Goal: Task Accomplishment & Management: Complete application form

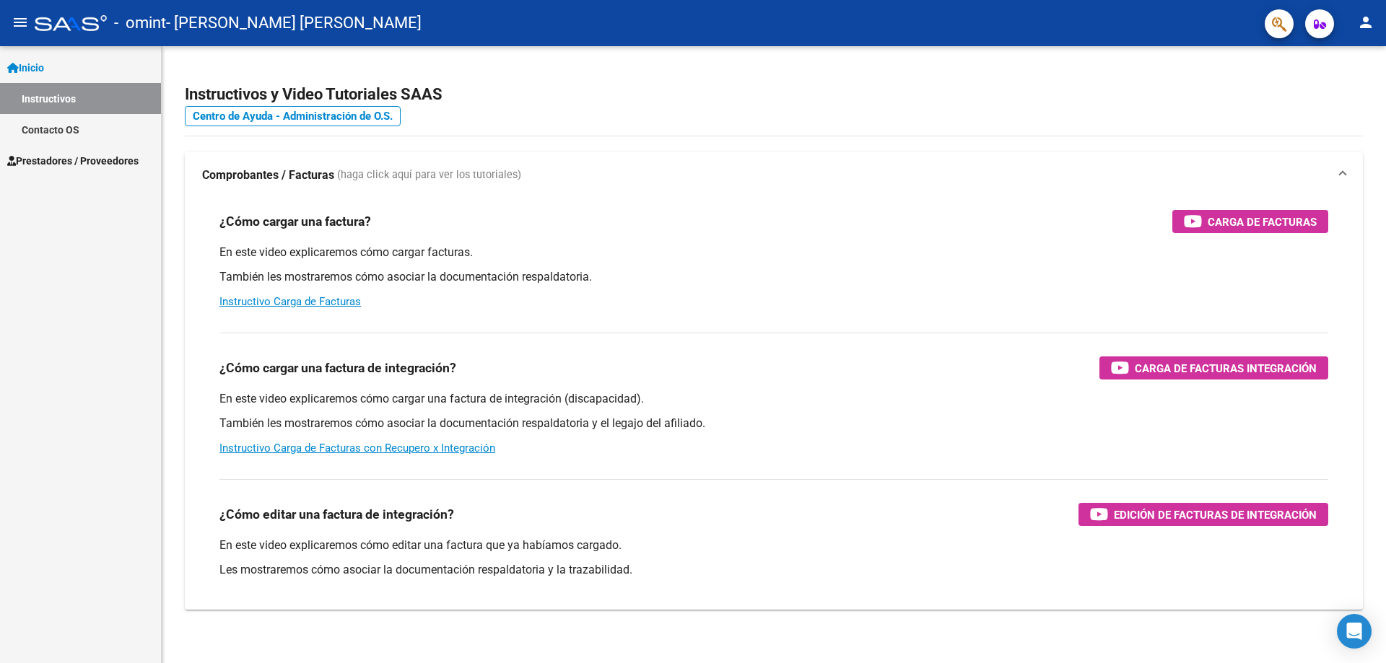
click at [90, 162] on span "Prestadores / Proveedores" at bounding box center [72, 161] width 131 height 16
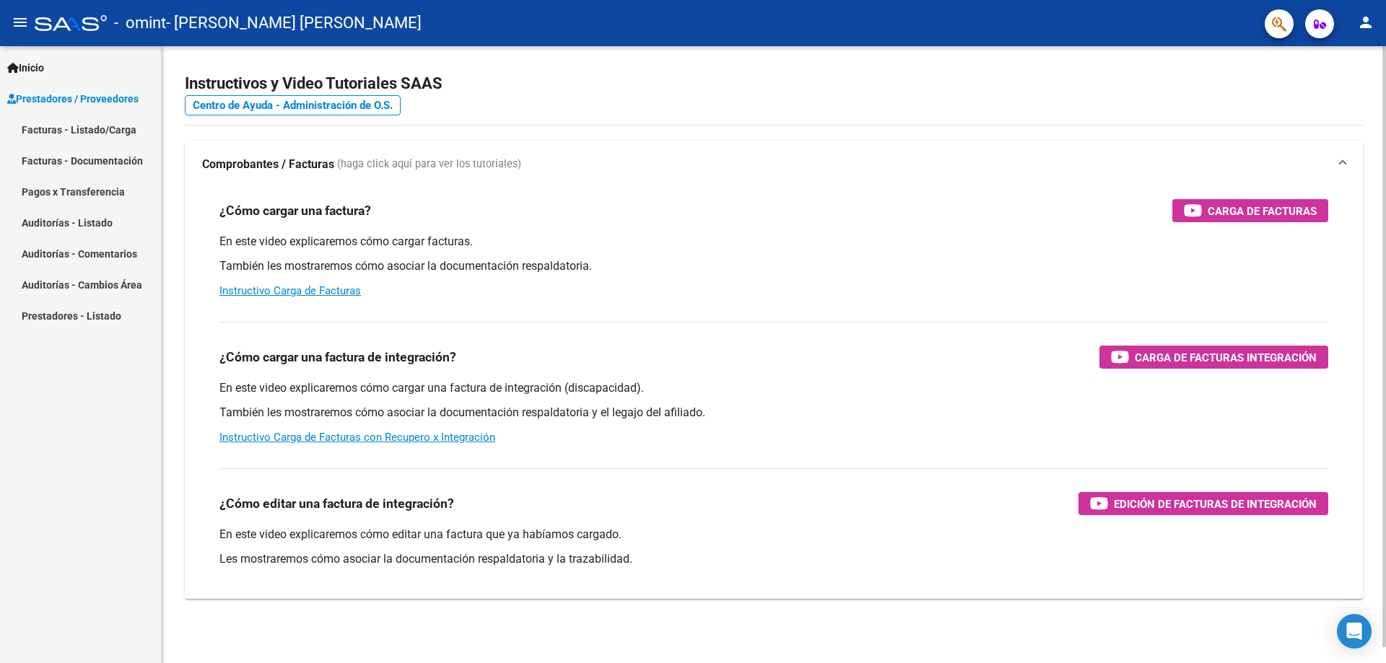
scroll to position [17, 0]
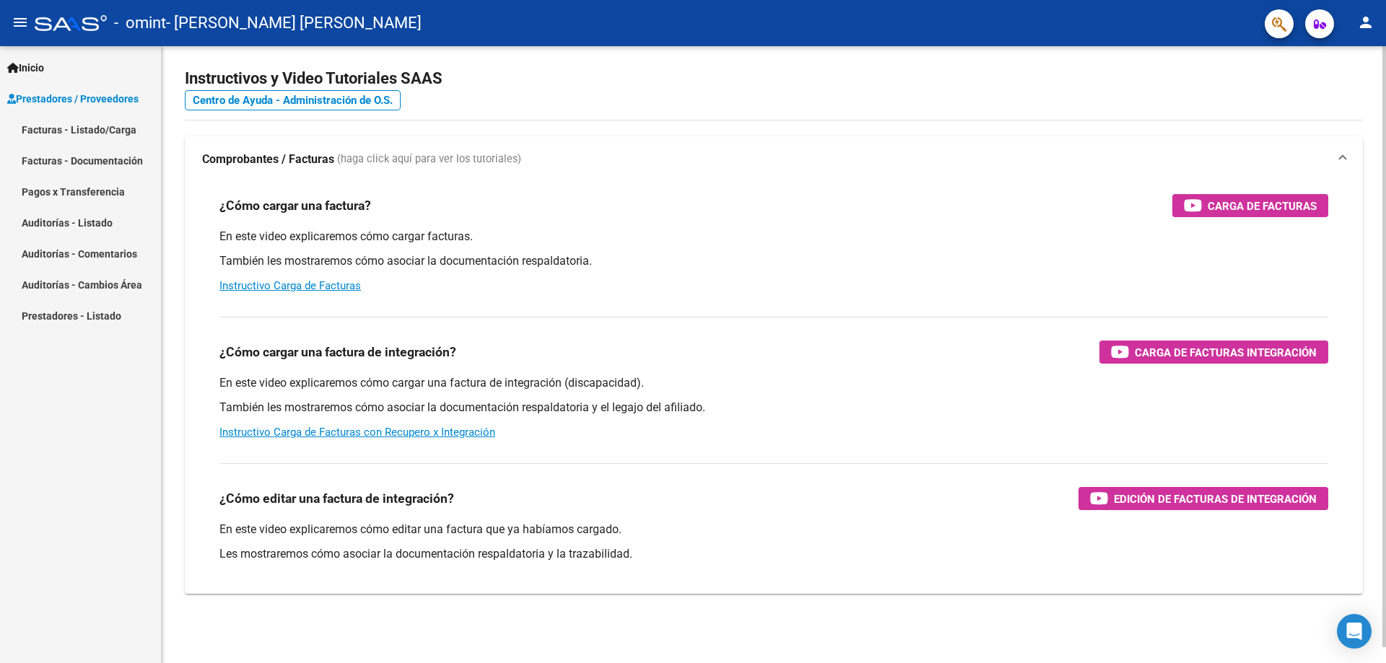
click at [1340, 158] on span at bounding box center [1343, 160] width 6 height 16
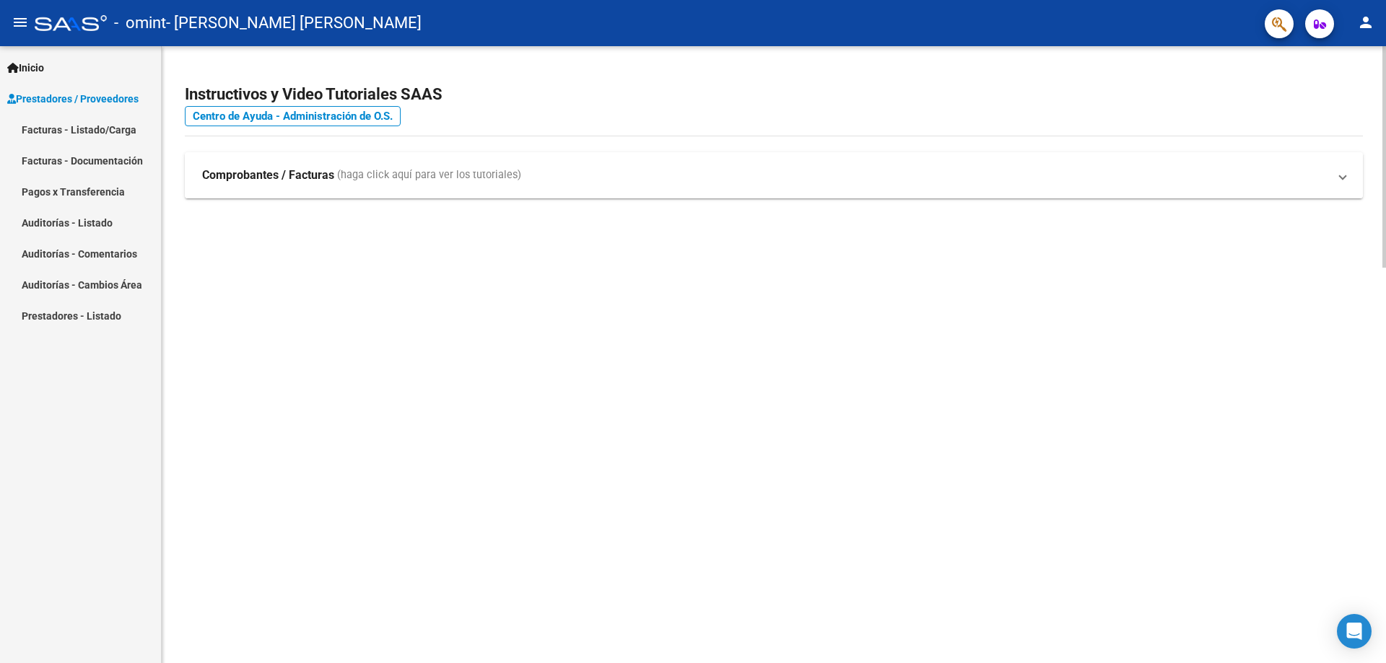
scroll to position [0, 0]
click at [1345, 171] on span at bounding box center [1343, 170] width 6 height 16
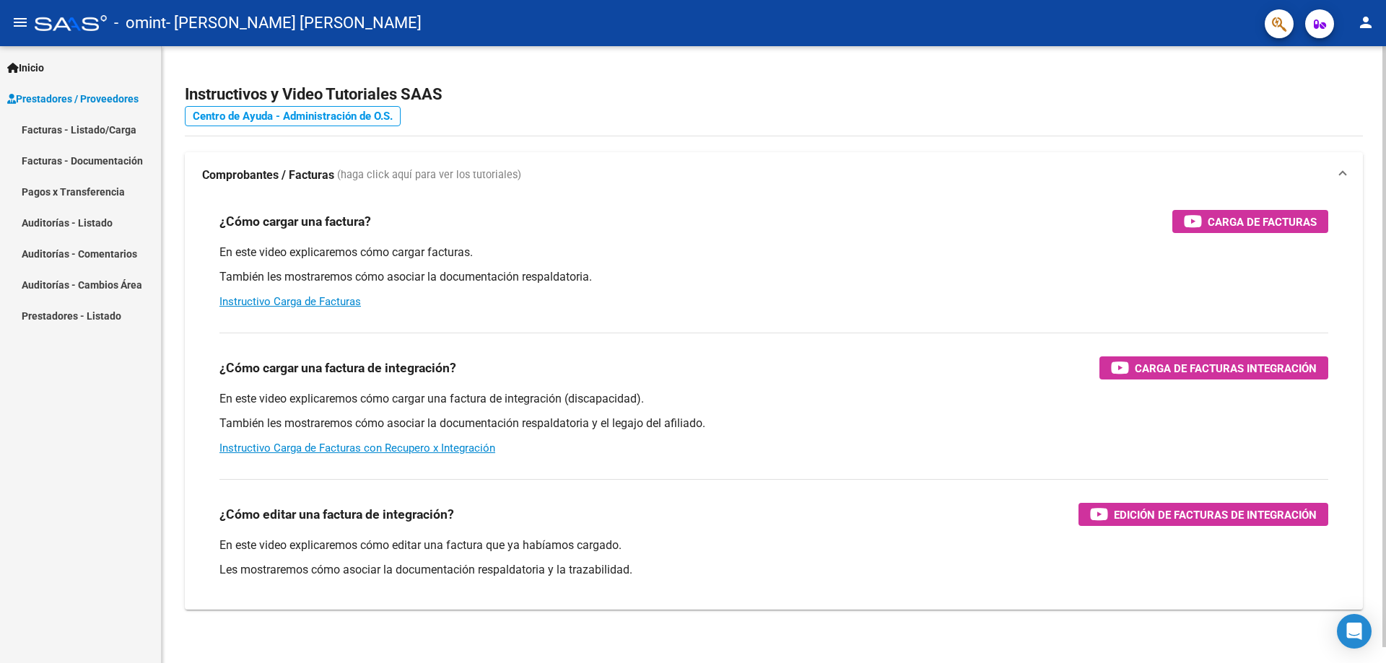
click at [329, 116] on link "Centro de Ayuda - Administración de O.S." at bounding box center [293, 116] width 216 height 20
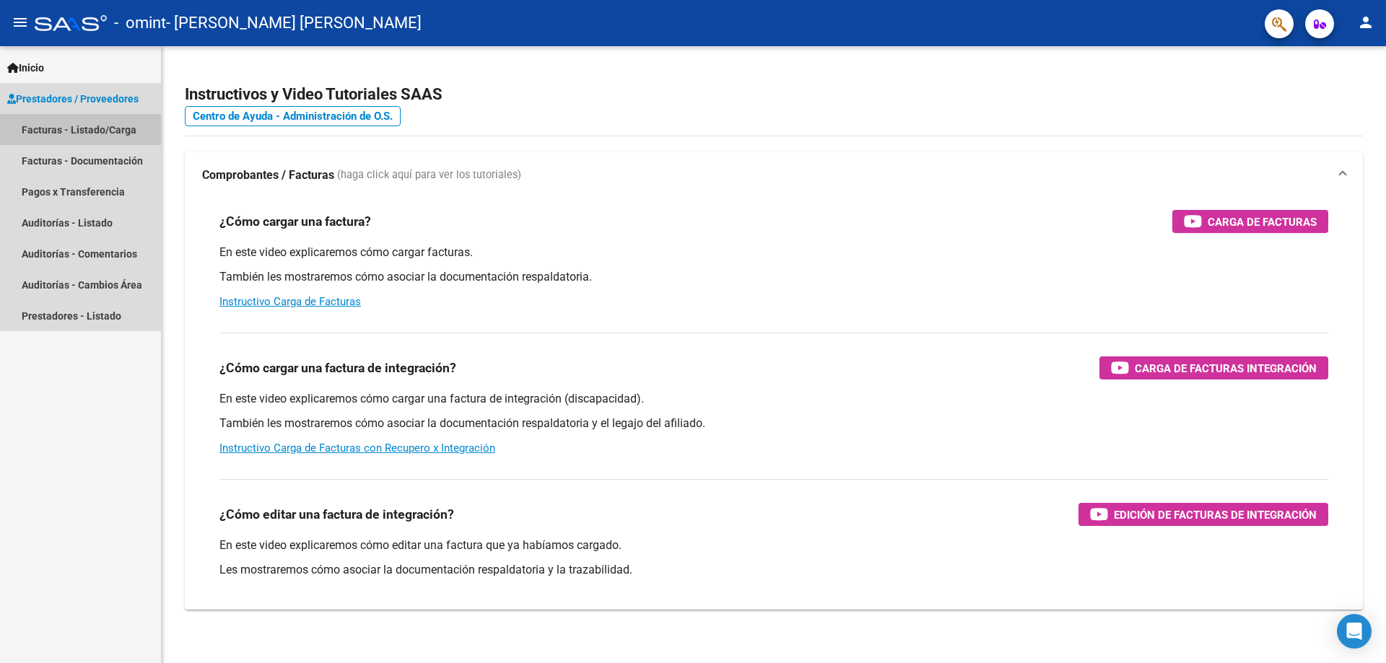
click at [77, 129] on link "Facturas - Listado/Carga" at bounding box center [80, 129] width 161 height 31
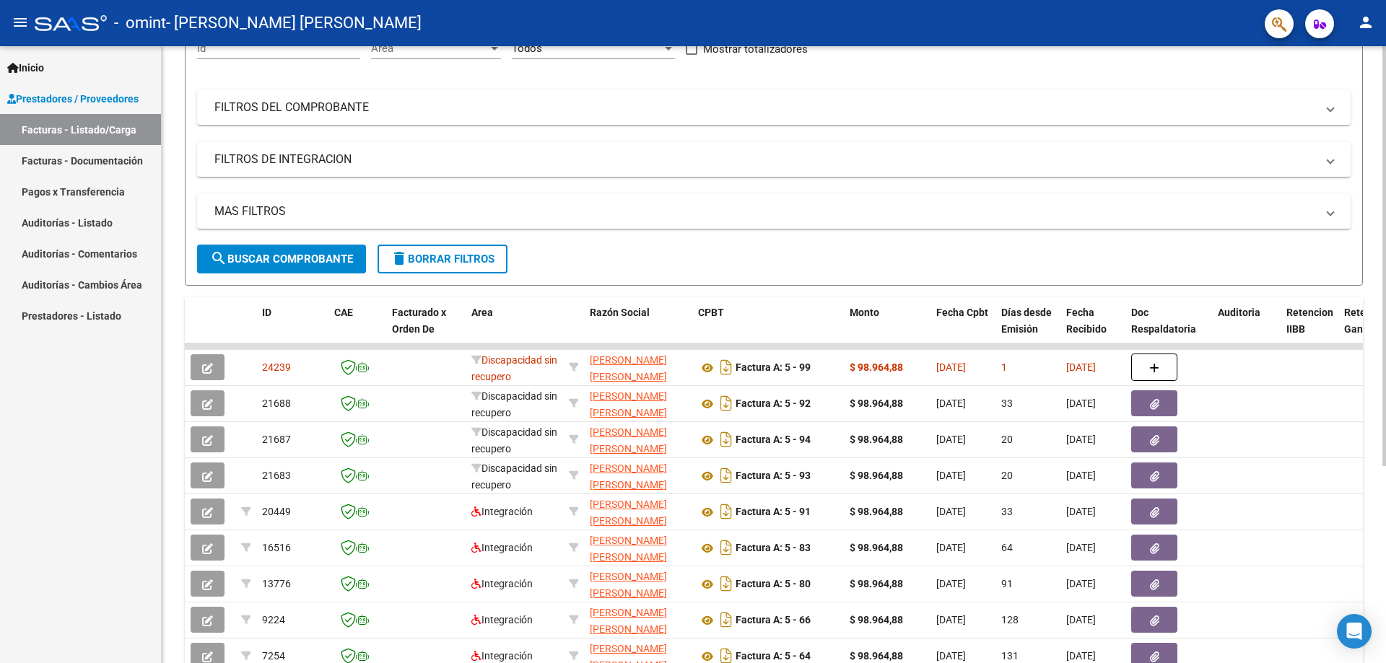
scroll to position [156, 0]
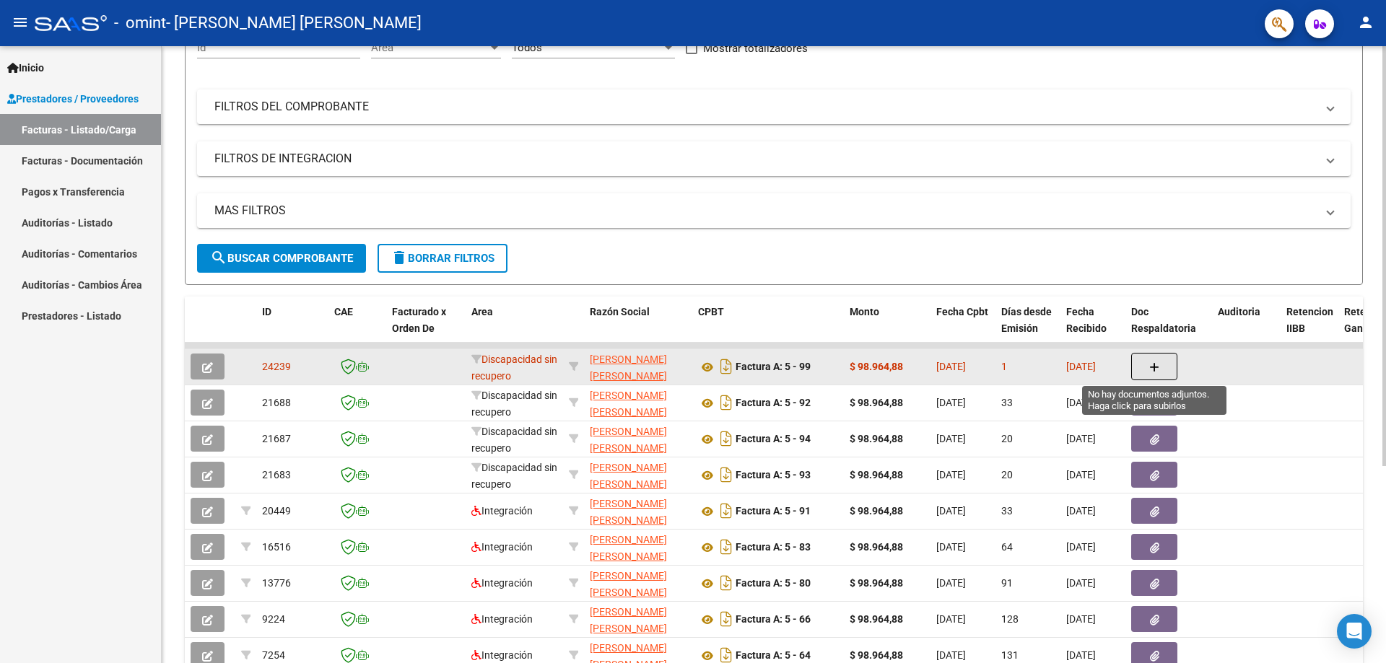
click at [1152, 362] on span "button" at bounding box center [1154, 366] width 10 height 13
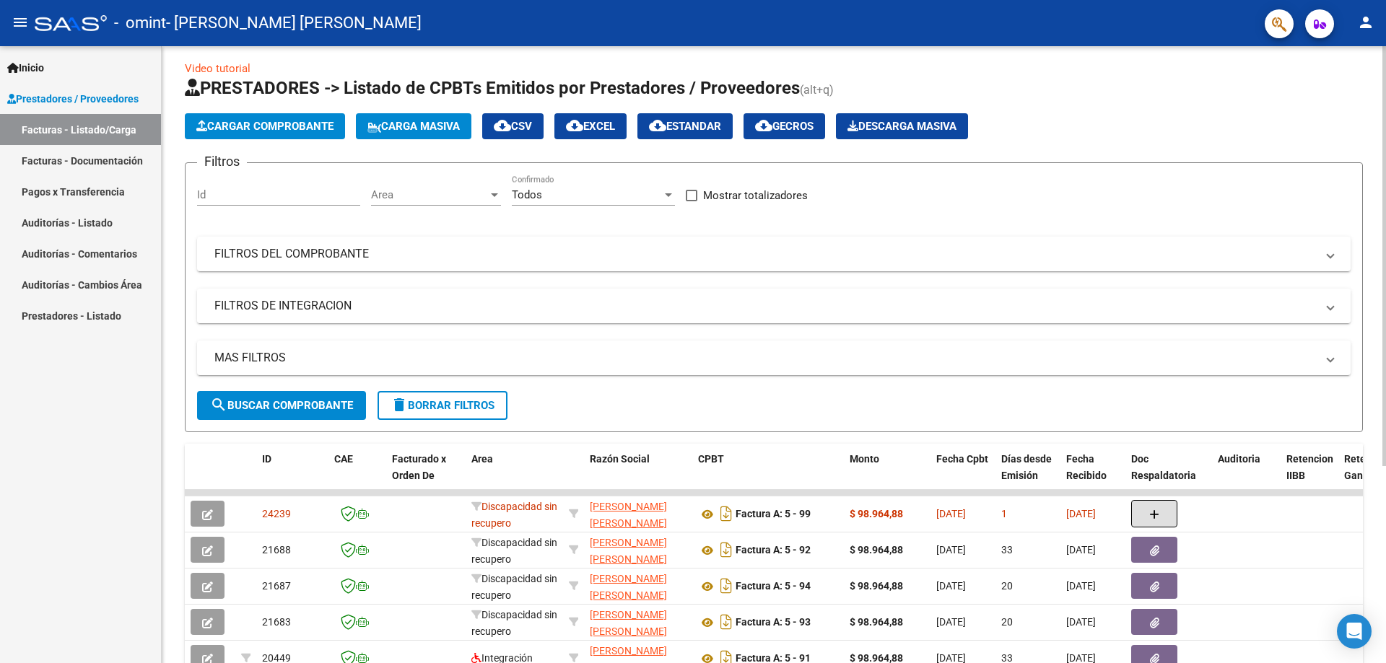
scroll to position [0, 0]
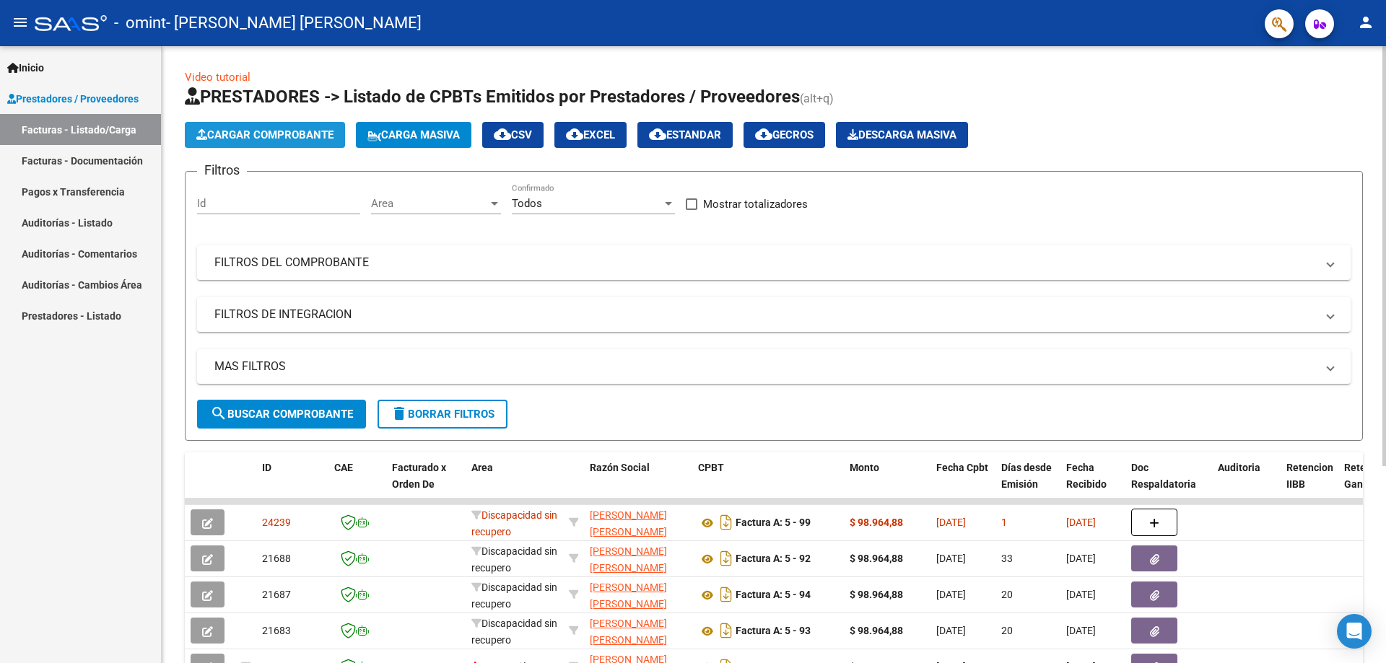
click at [296, 135] on span "Cargar Comprobante" at bounding box center [264, 134] width 137 height 13
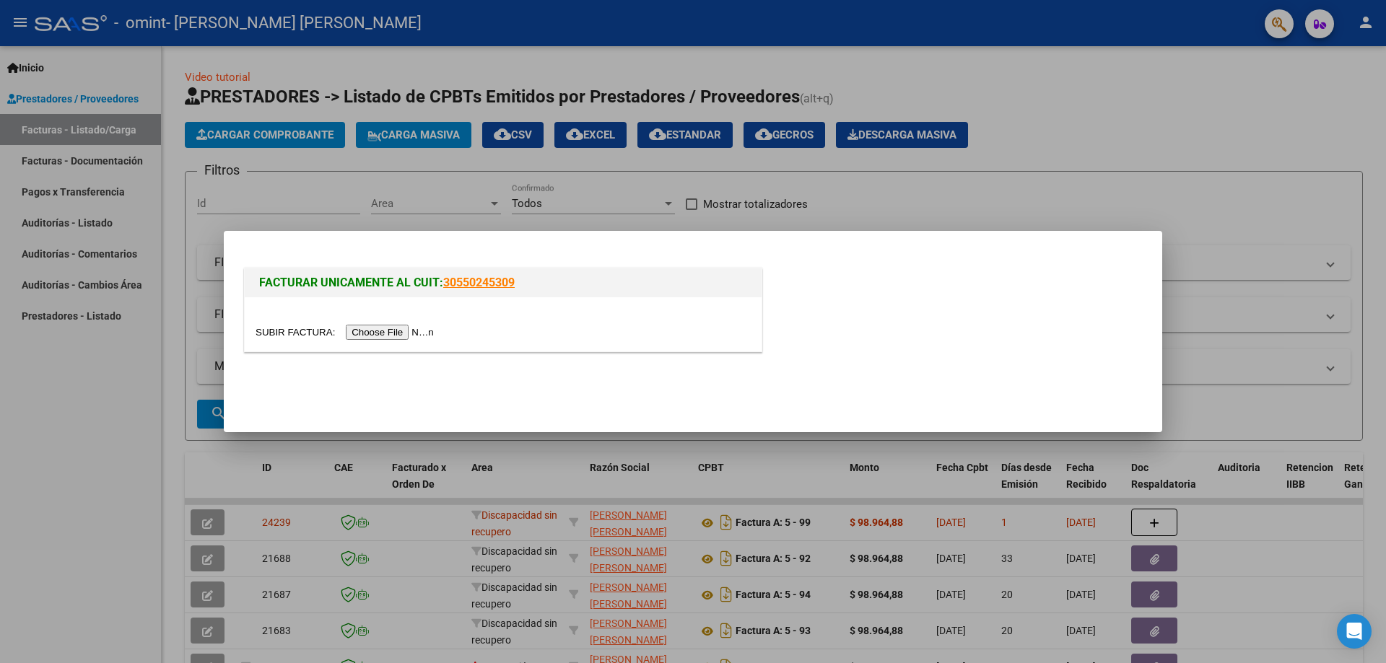
click at [299, 333] on input "file" at bounding box center [347, 332] width 183 height 15
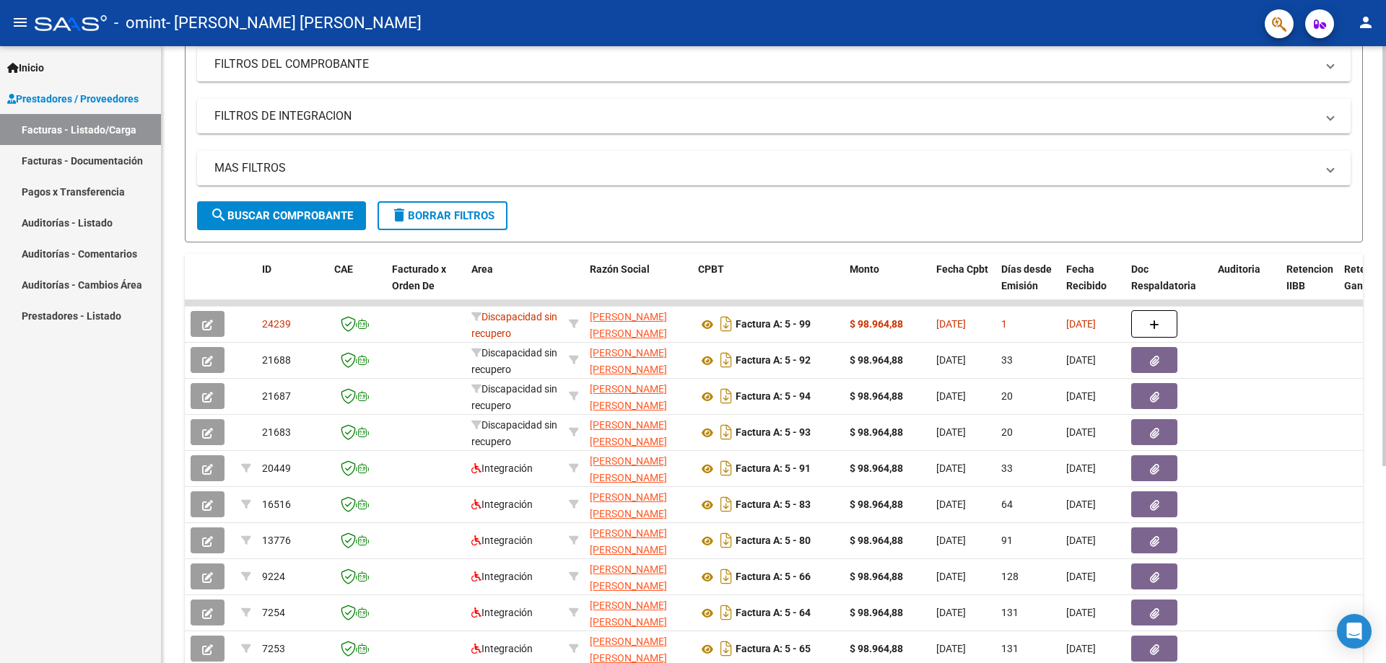
scroll to position [234, 0]
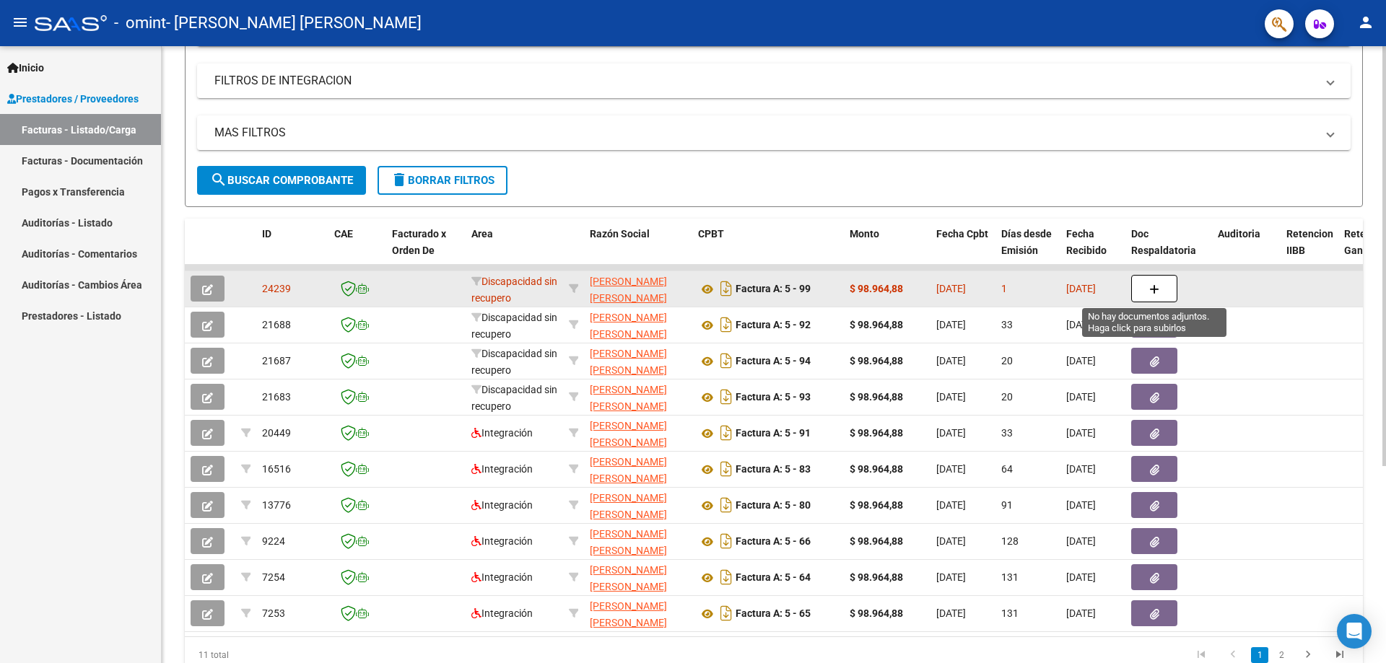
click at [1154, 288] on icon "button" at bounding box center [1154, 289] width 10 height 11
click at [475, 282] on icon at bounding box center [476, 281] width 10 height 10
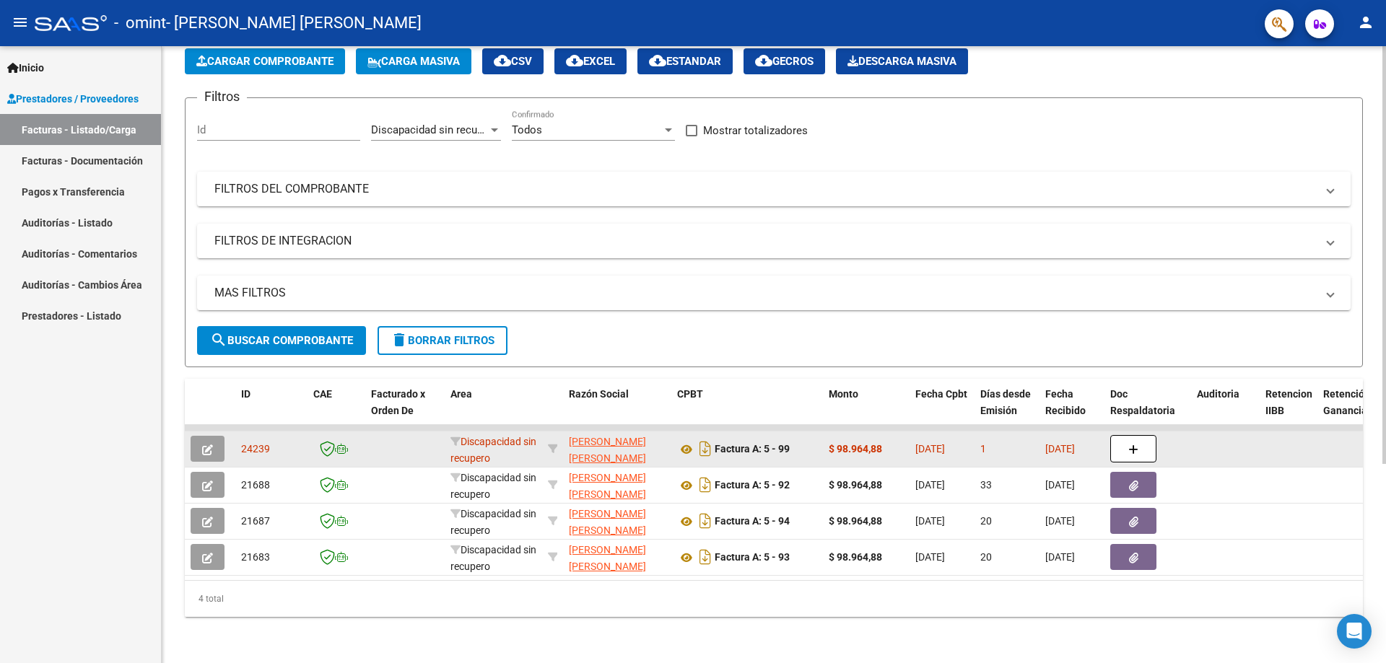
scroll to position [74, 0]
click at [375, 243] on mat-panel-title "FILTROS DE INTEGRACION" at bounding box center [765, 241] width 1102 height 16
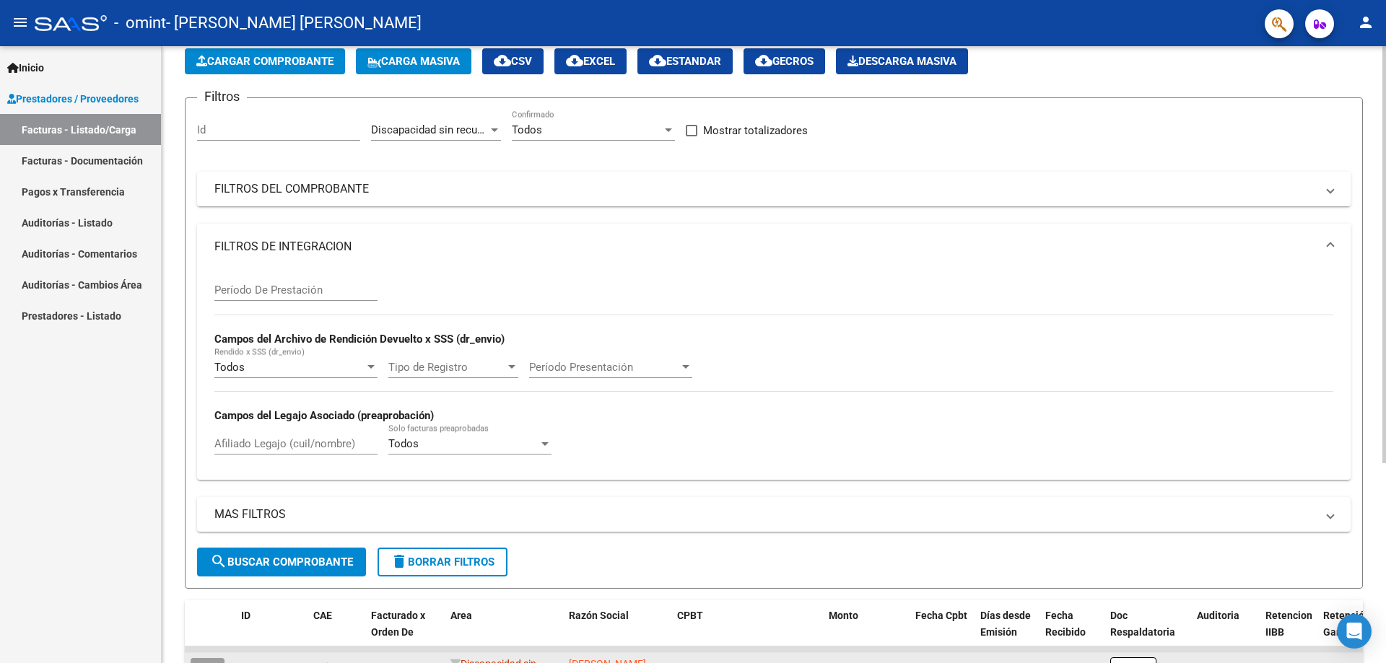
click at [497, 130] on div at bounding box center [494, 130] width 7 height 4
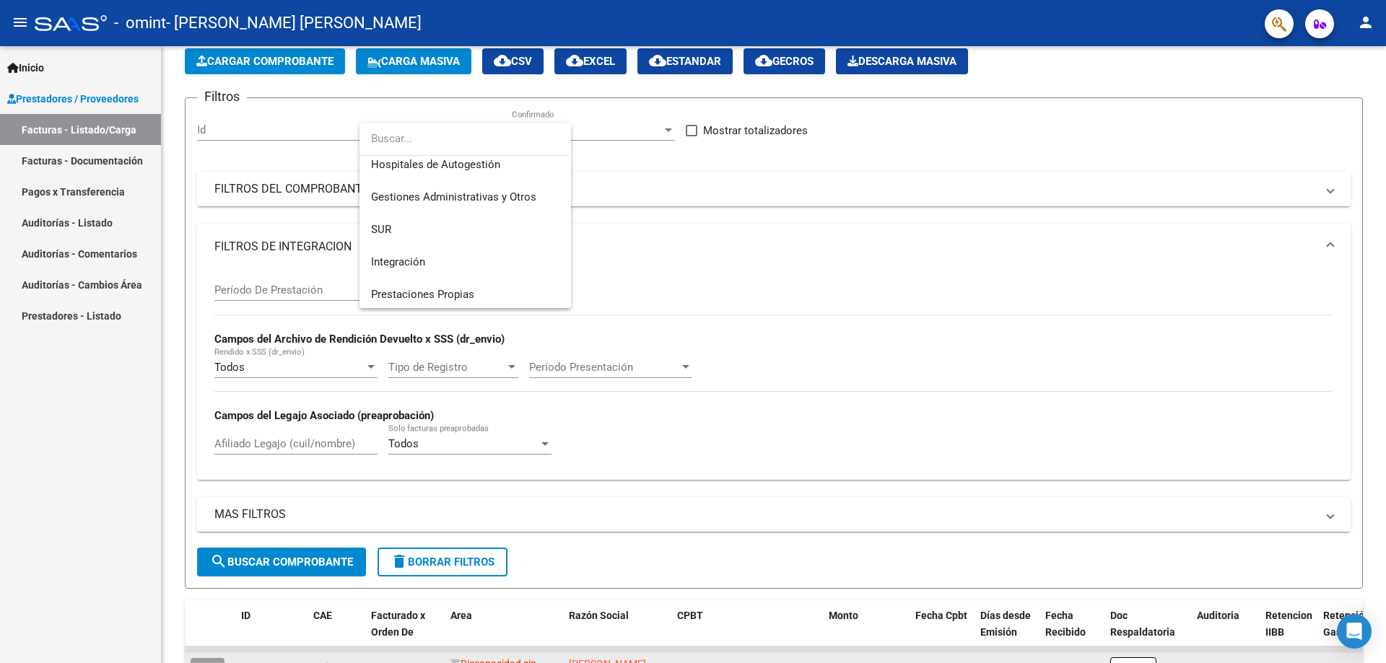
scroll to position [78, 0]
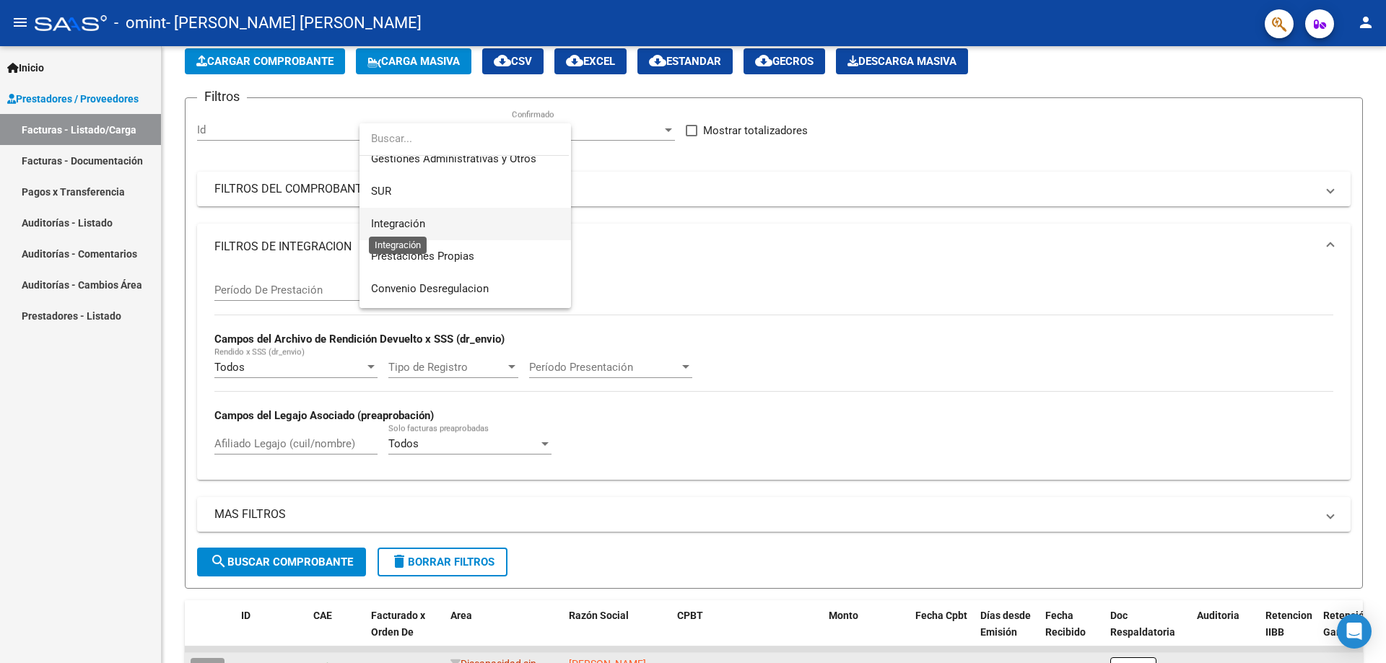
click at [398, 225] on span "Integración" at bounding box center [398, 223] width 54 height 13
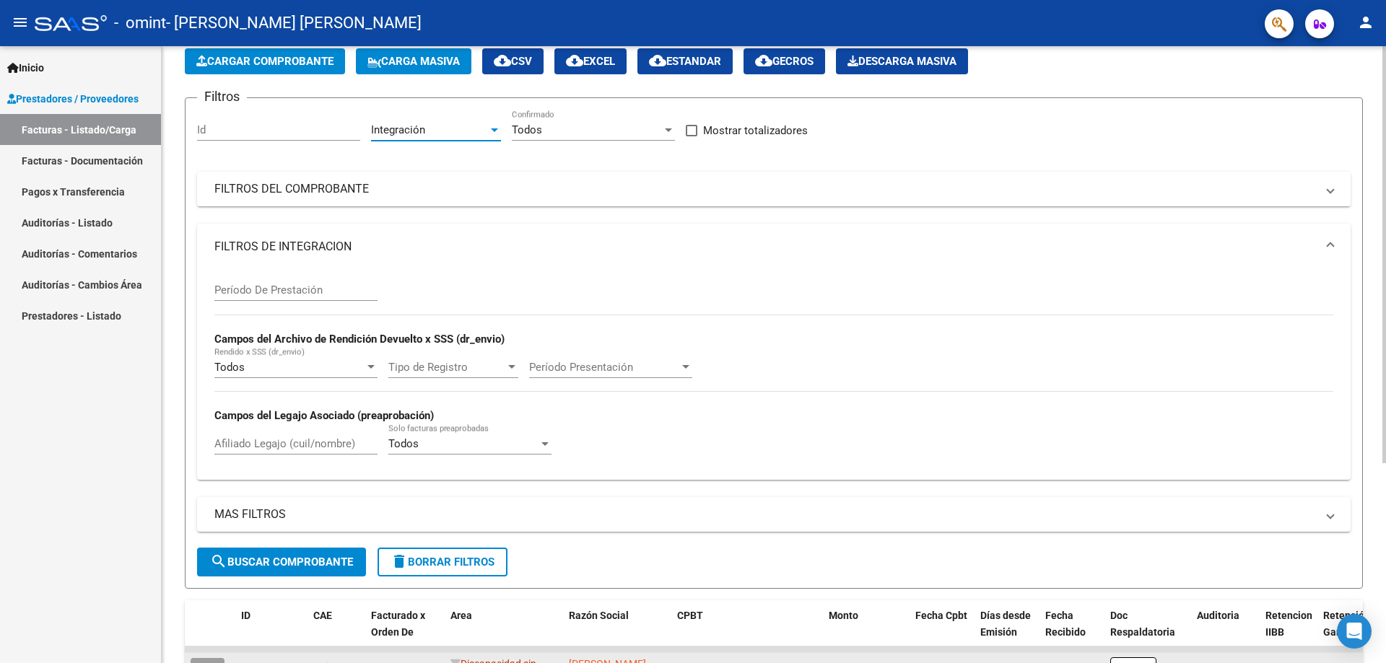
click at [671, 127] on div at bounding box center [668, 130] width 13 height 12
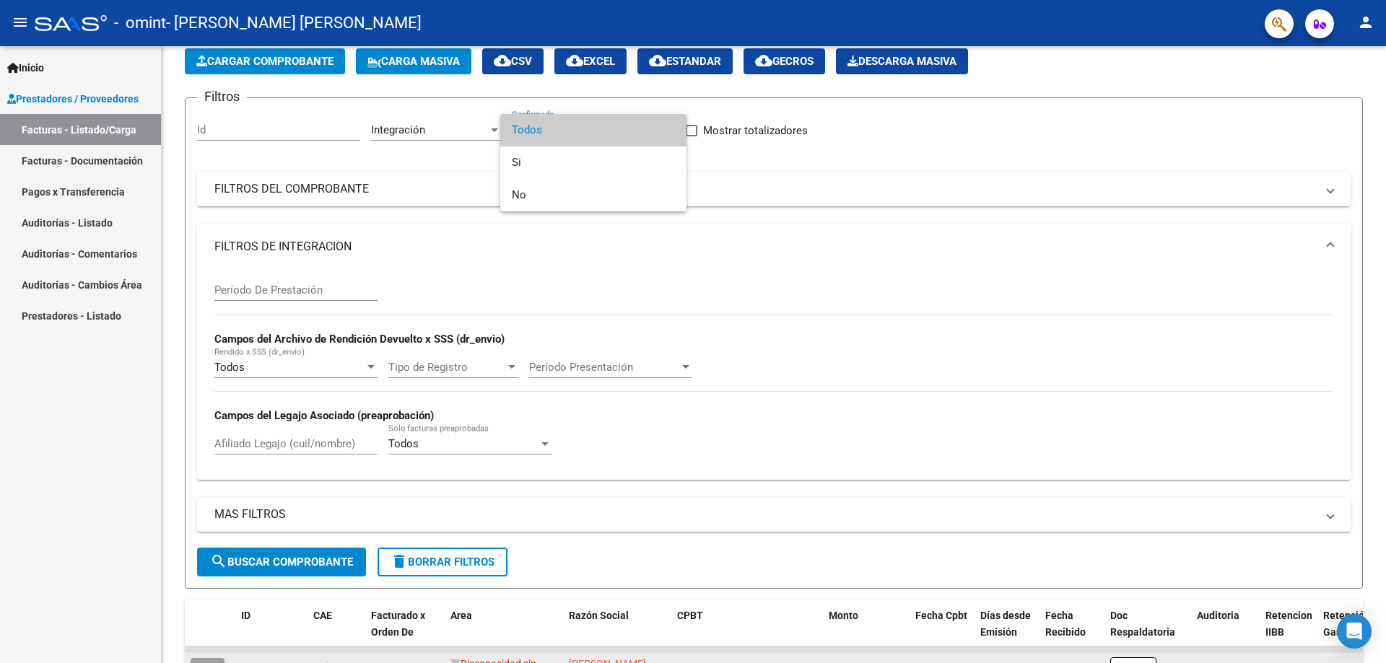
click at [548, 127] on span "Todos" at bounding box center [593, 130] width 163 height 32
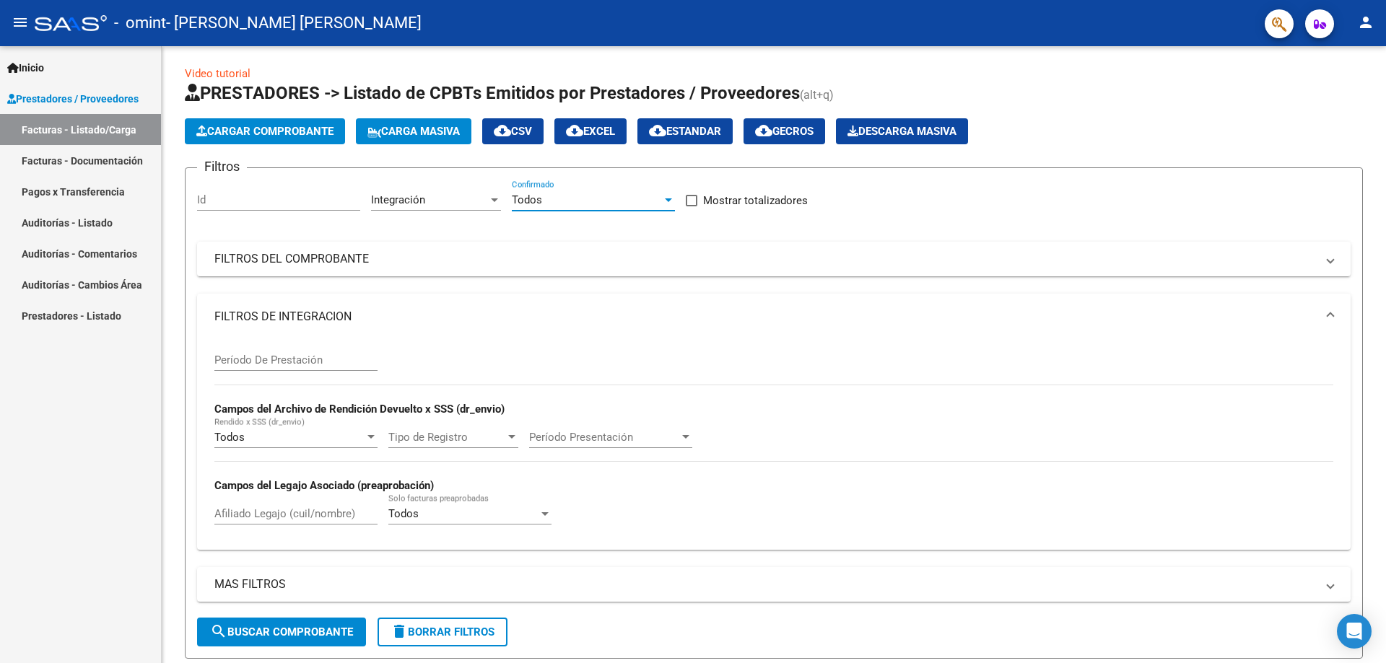
scroll to position [0, 0]
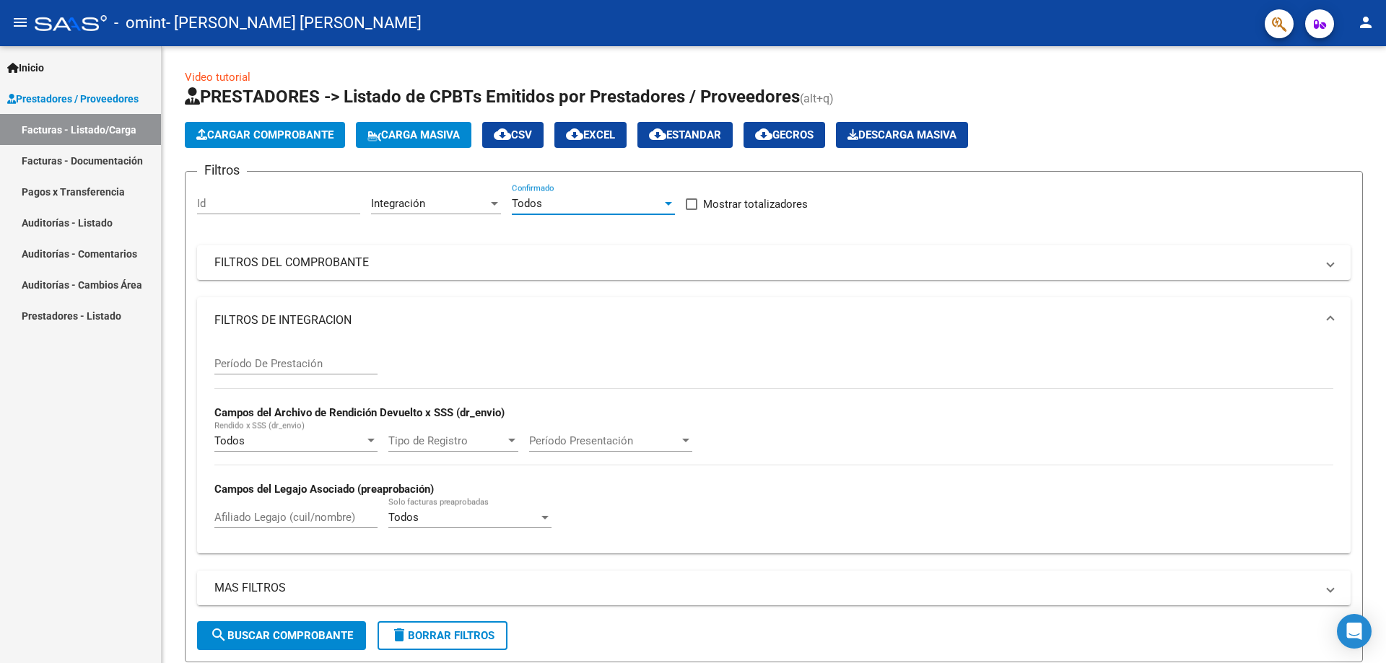
click at [94, 157] on link "Facturas - Documentación" at bounding box center [80, 160] width 161 height 31
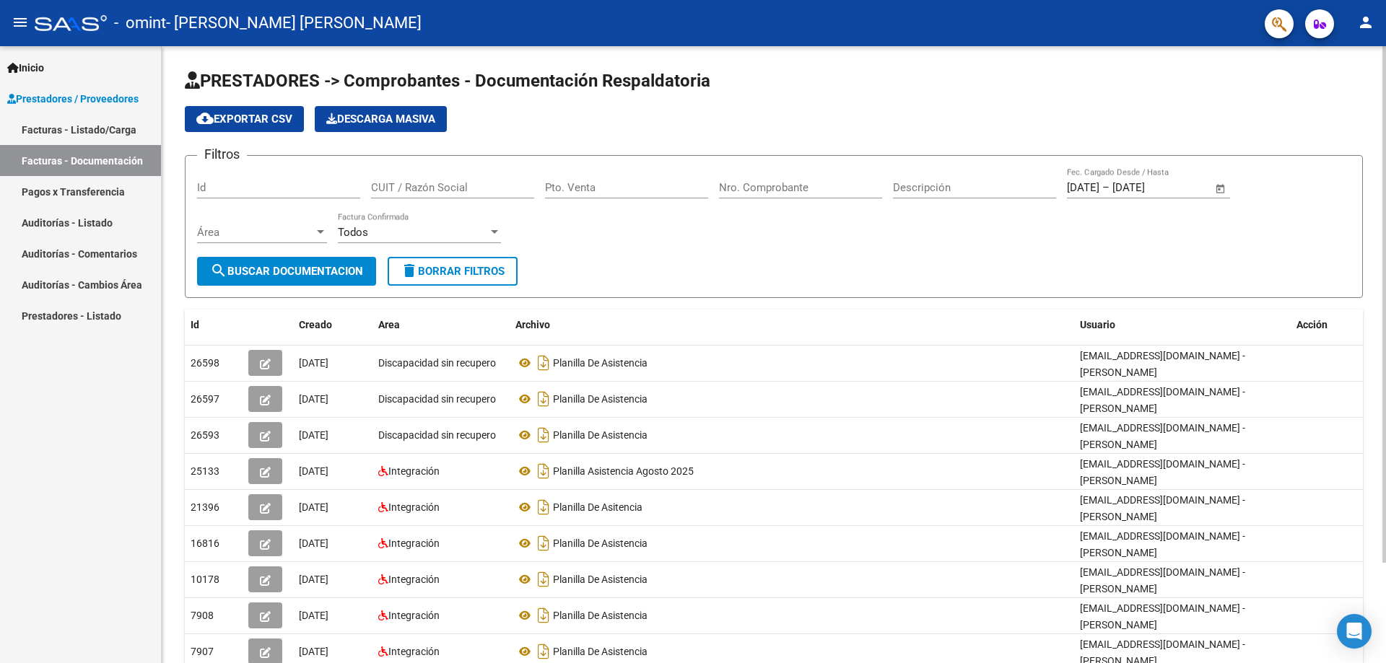
click at [263, 266] on span "search Buscar Documentacion" at bounding box center [286, 271] width 153 height 13
click at [274, 122] on span "cloud_download Exportar CSV" at bounding box center [244, 119] width 96 height 13
click at [1220, 188] on span "Open calendar" at bounding box center [1220, 188] width 35 height 35
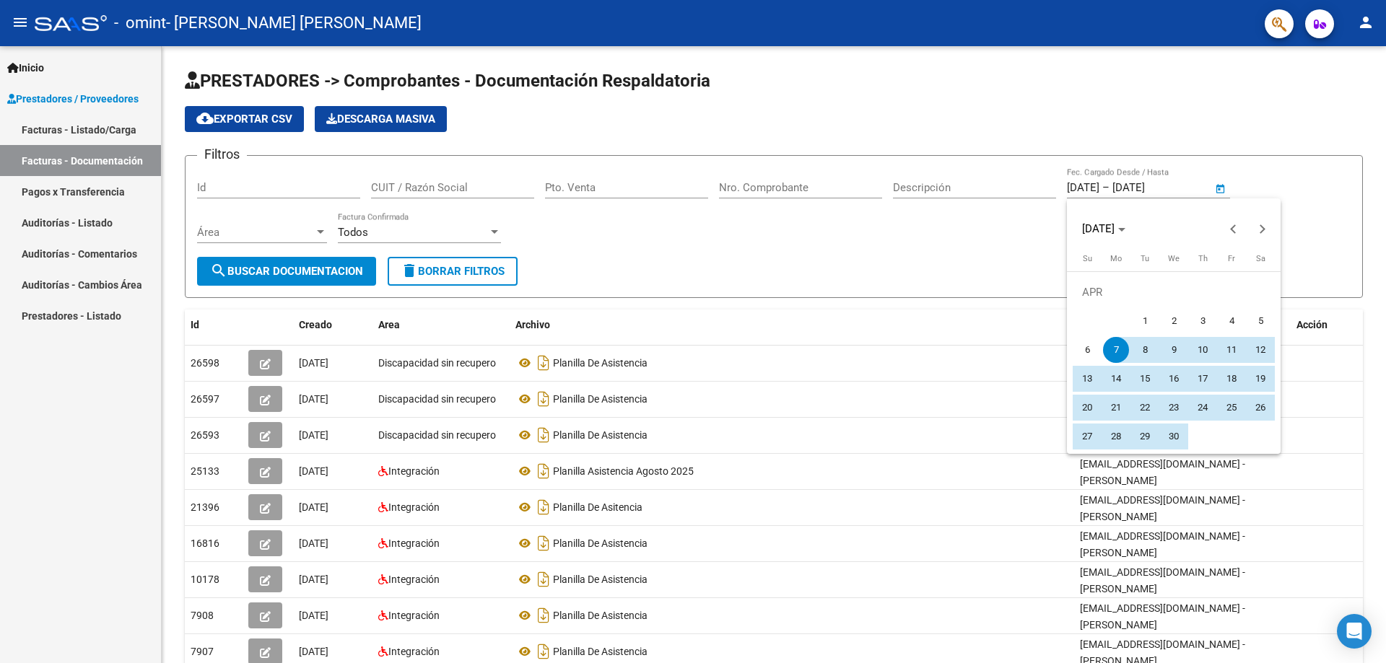
click at [1011, 226] on div at bounding box center [693, 331] width 1386 height 663
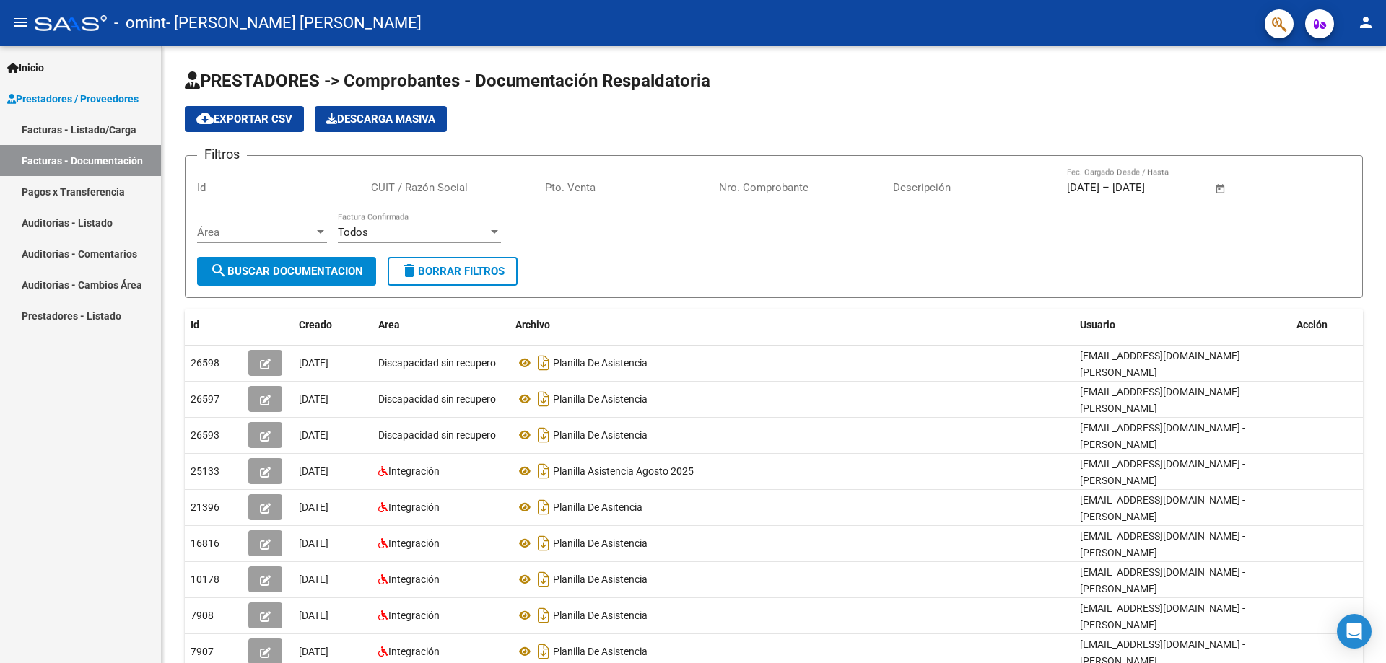
click at [100, 131] on link "Facturas - Listado/Carga" at bounding box center [80, 129] width 161 height 31
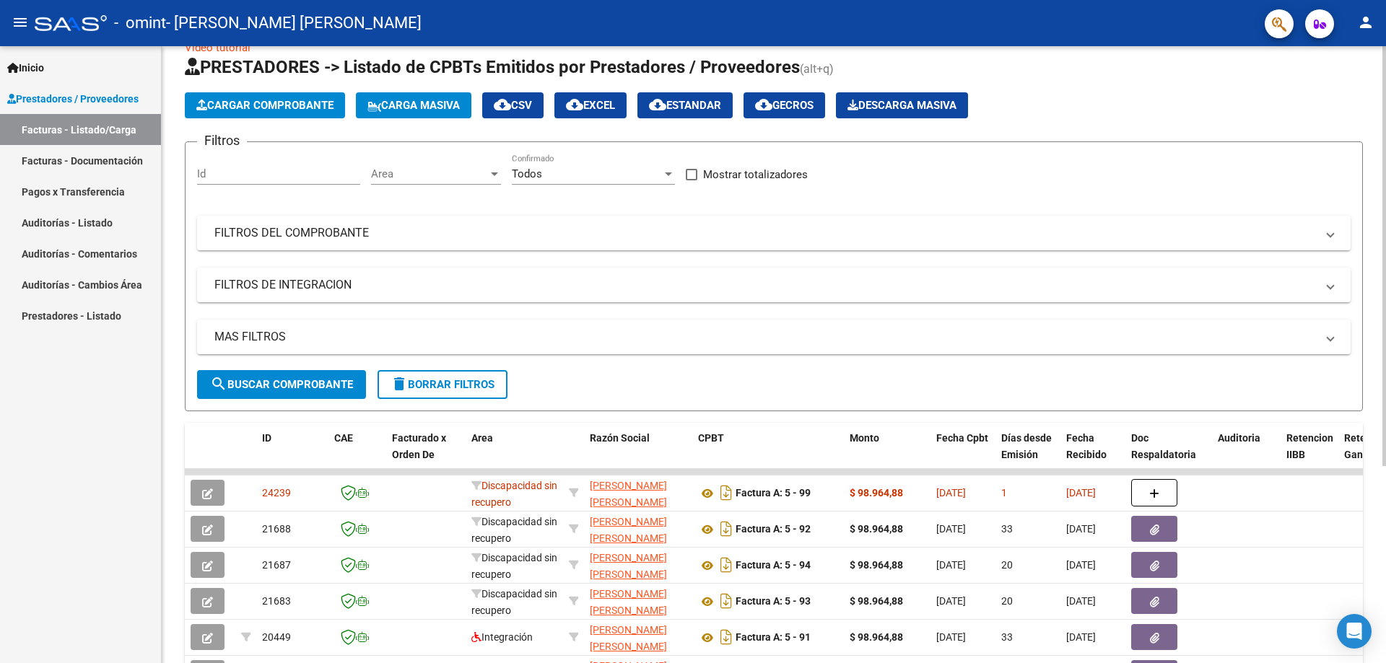
scroll to position [78, 0]
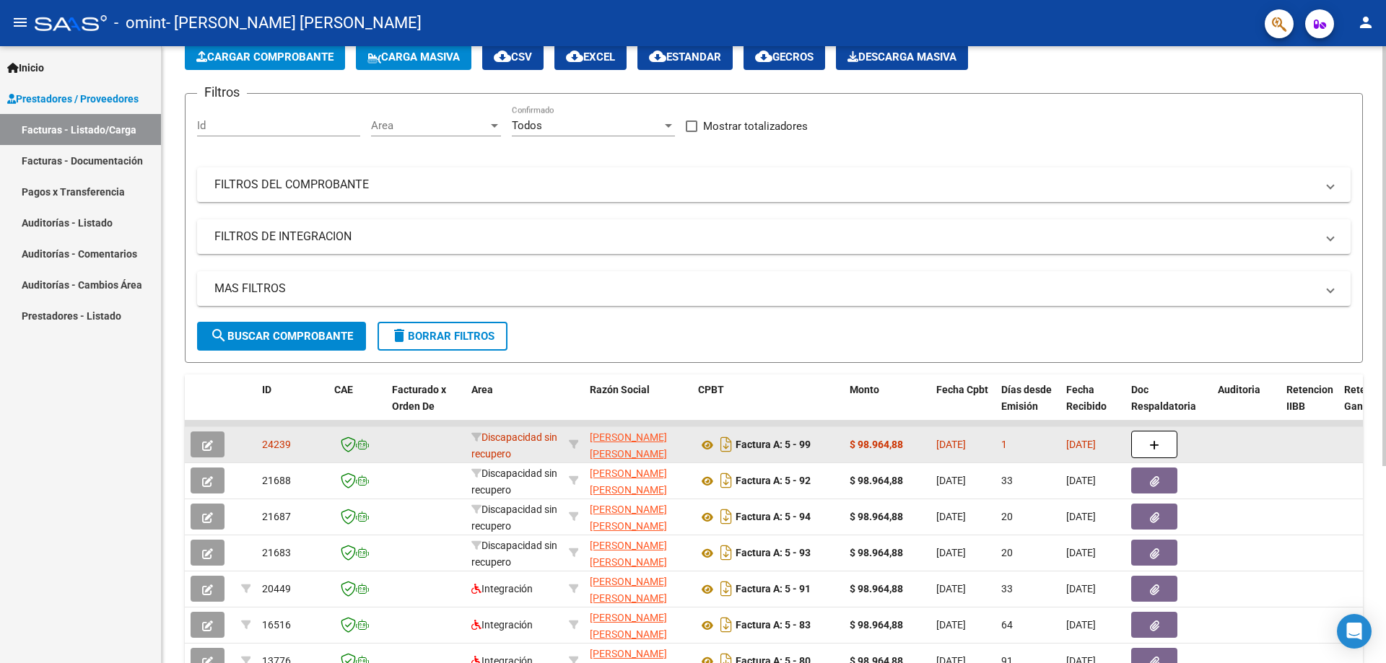
click at [203, 444] on icon "button" at bounding box center [207, 445] width 11 height 11
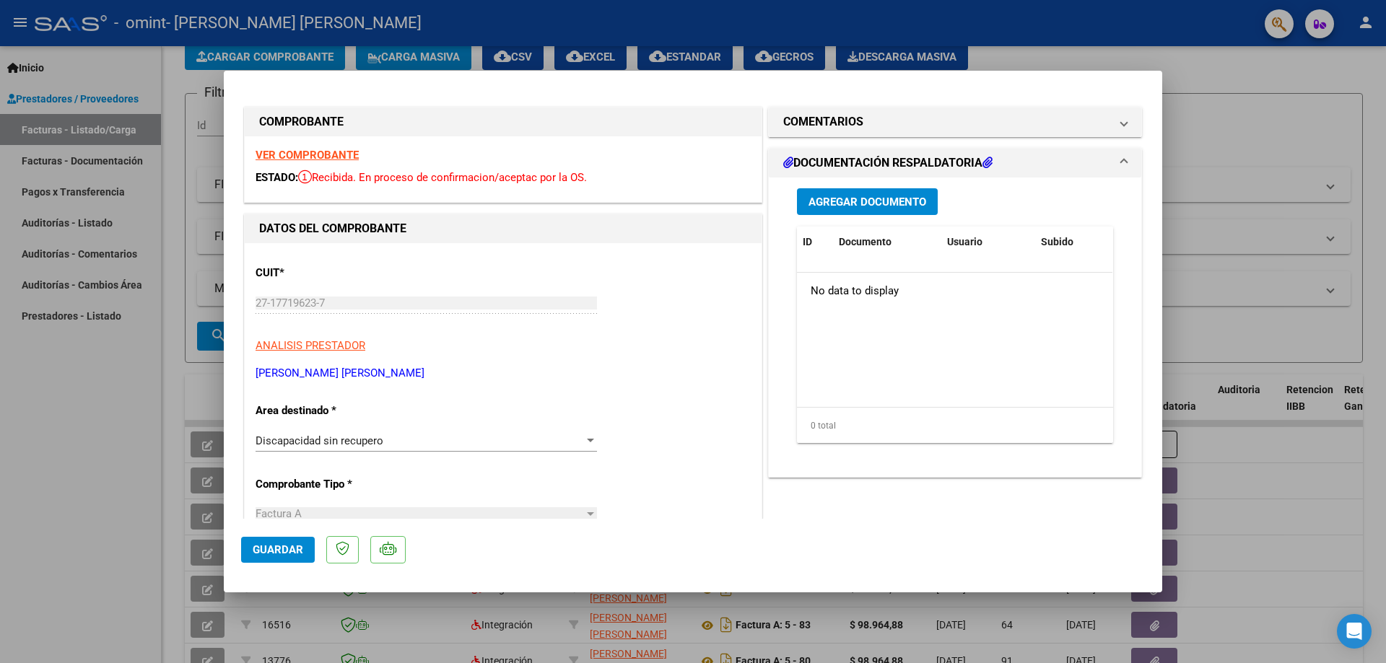
click at [590, 440] on div at bounding box center [590, 441] width 7 height 4
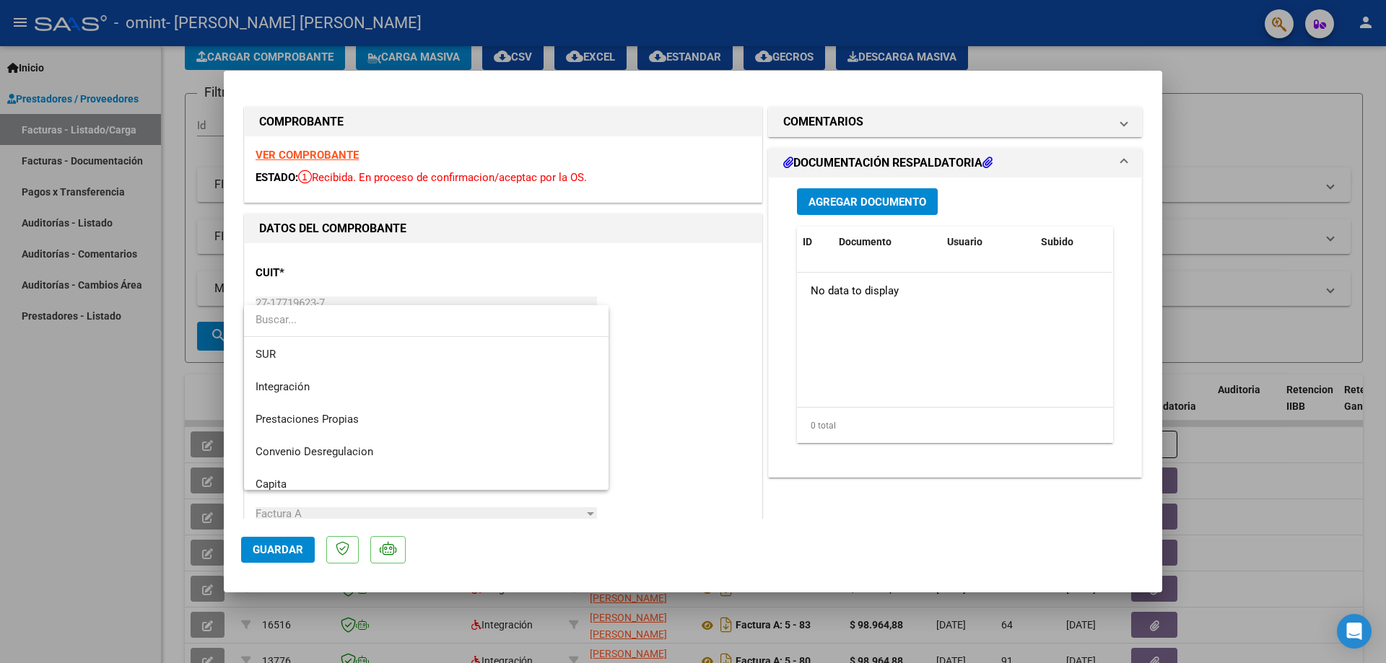
scroll to position [62, 0]
click at [301, 393] on span "Integración" at bounding box center [283, 389] width 54 height 13
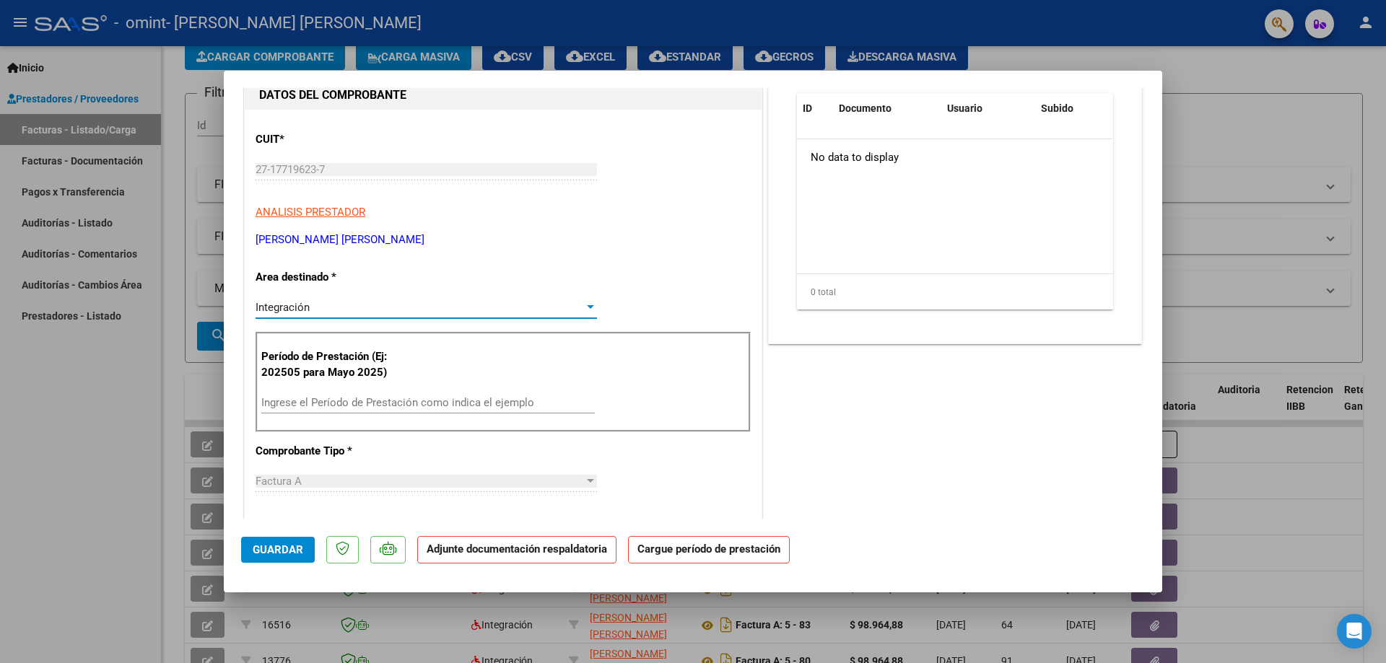
scroll to position [156, 0]
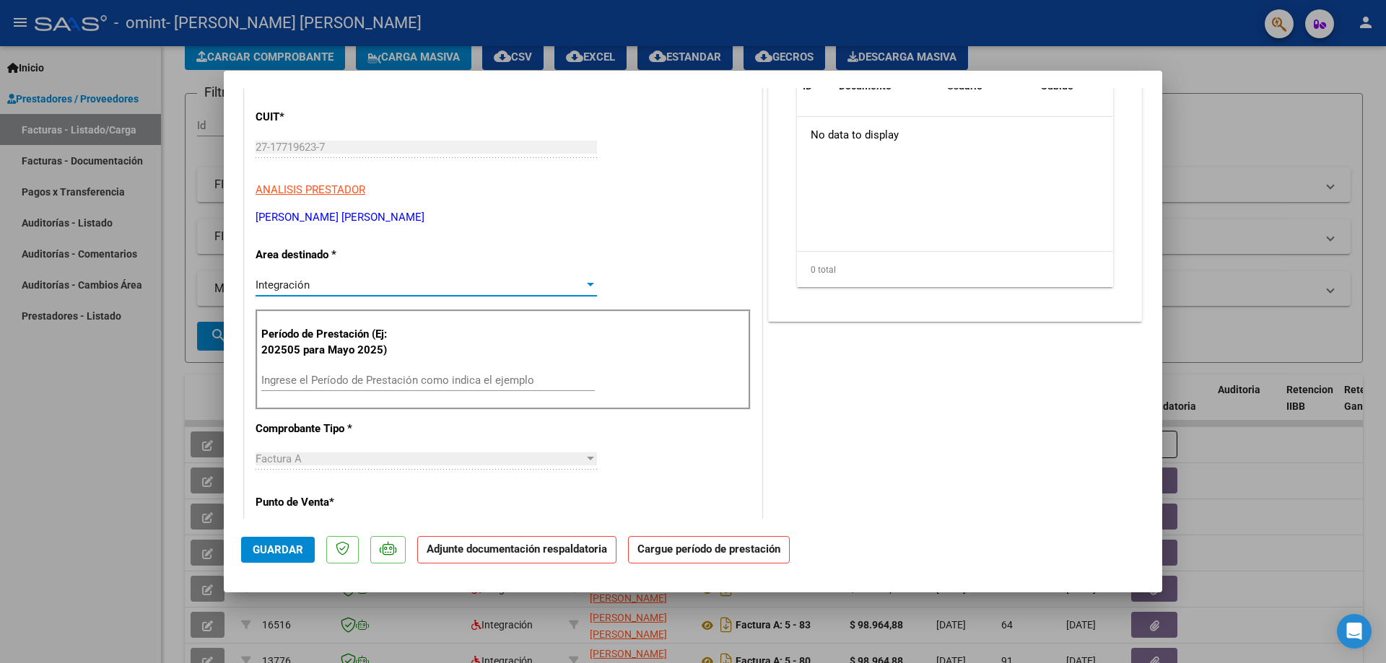
click at [313, 376] on input "Ingrese el Período de Prestación como indica el ejemplo" at bounding box center [427, 380] width 333 height 13
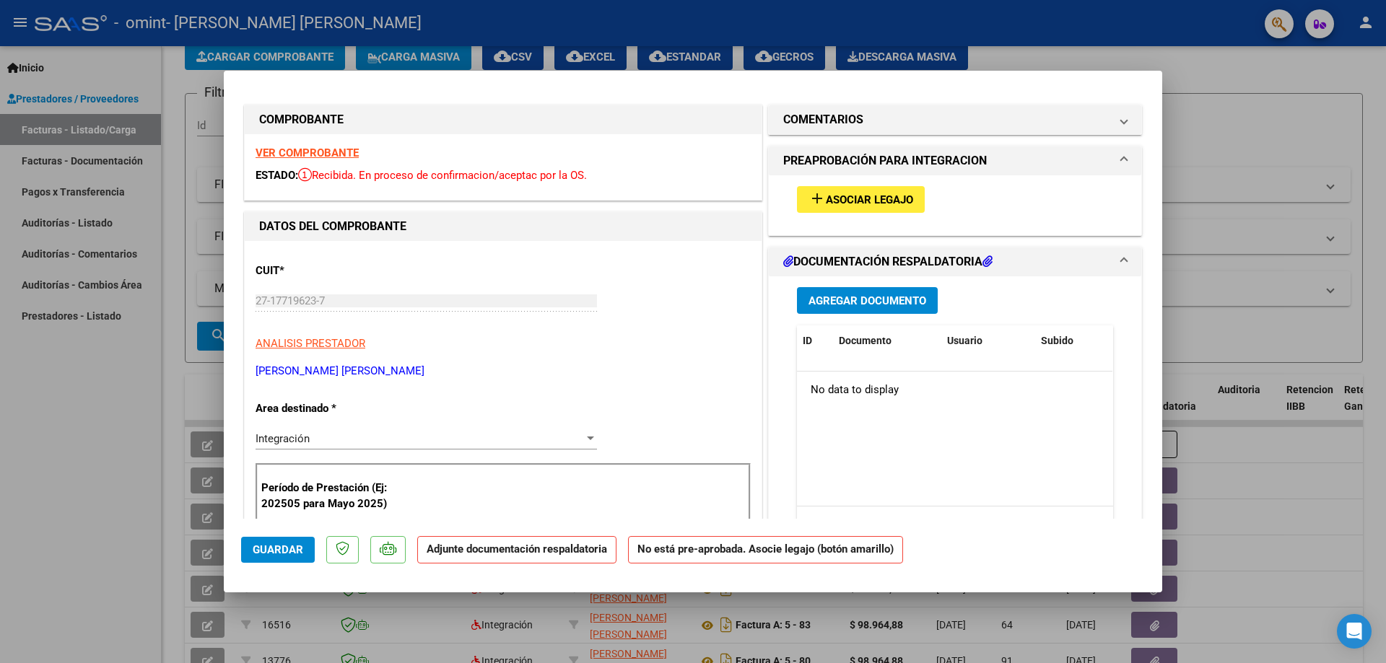
scroll to position [0, 0]
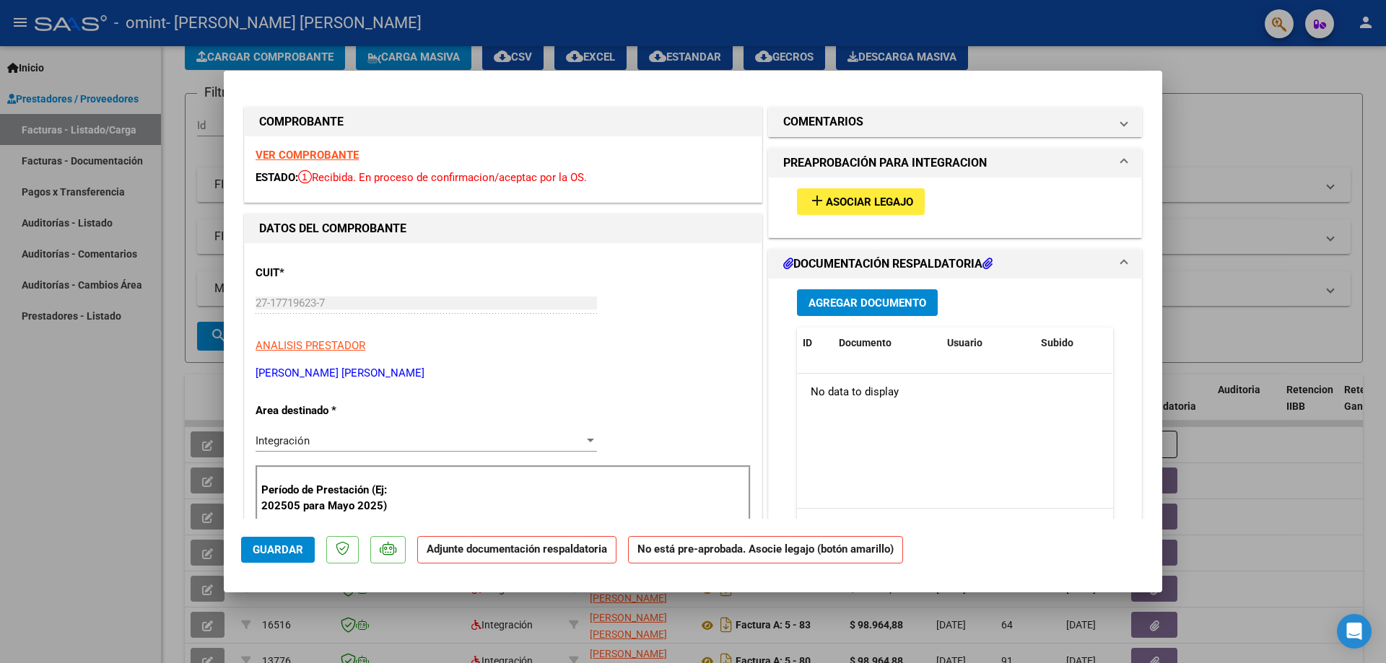
type input "202509"
click at [867, 299] on span "Agregar Documento" at bounding box center [867, 303] width 118 height 13
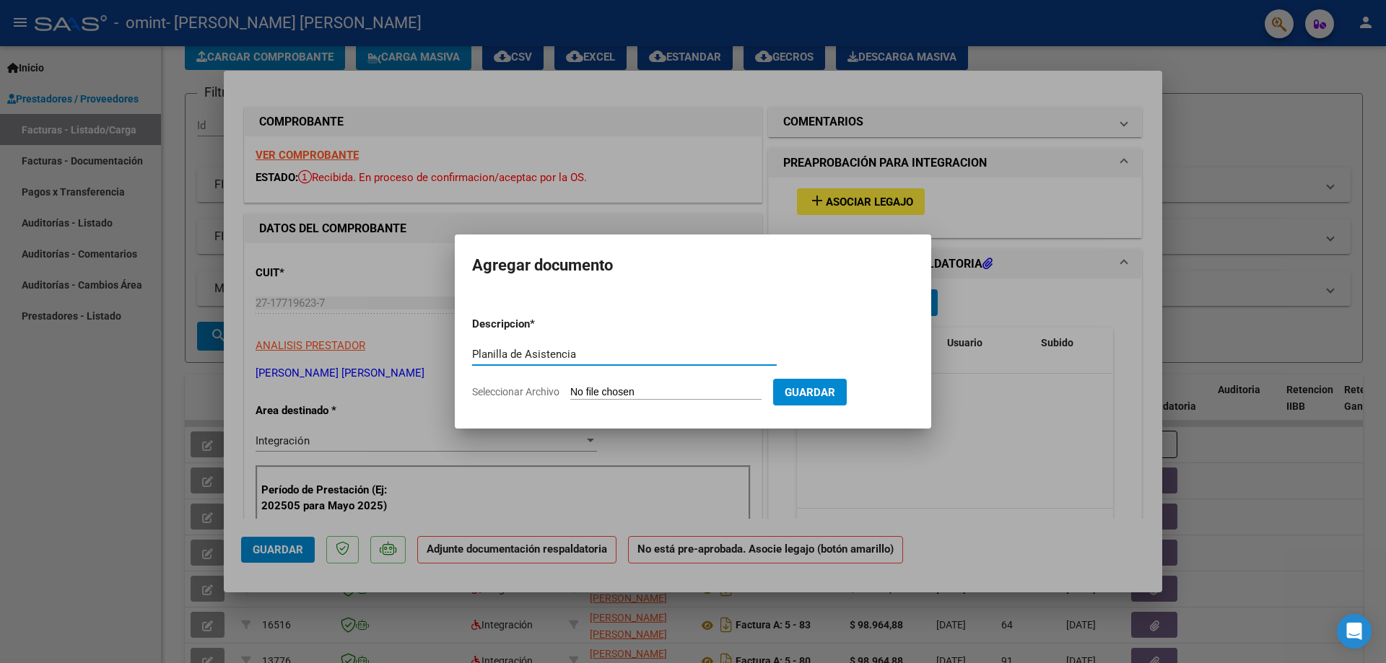
type input "Planilla de Asistencia"
click at [606, 393] on input "Seleccionar Archivo" at bounding box center [665, 393] width 191 height 14
type input "C:\fakepath\[PERSON_NAME] 2025-10-06_135054.pdf"
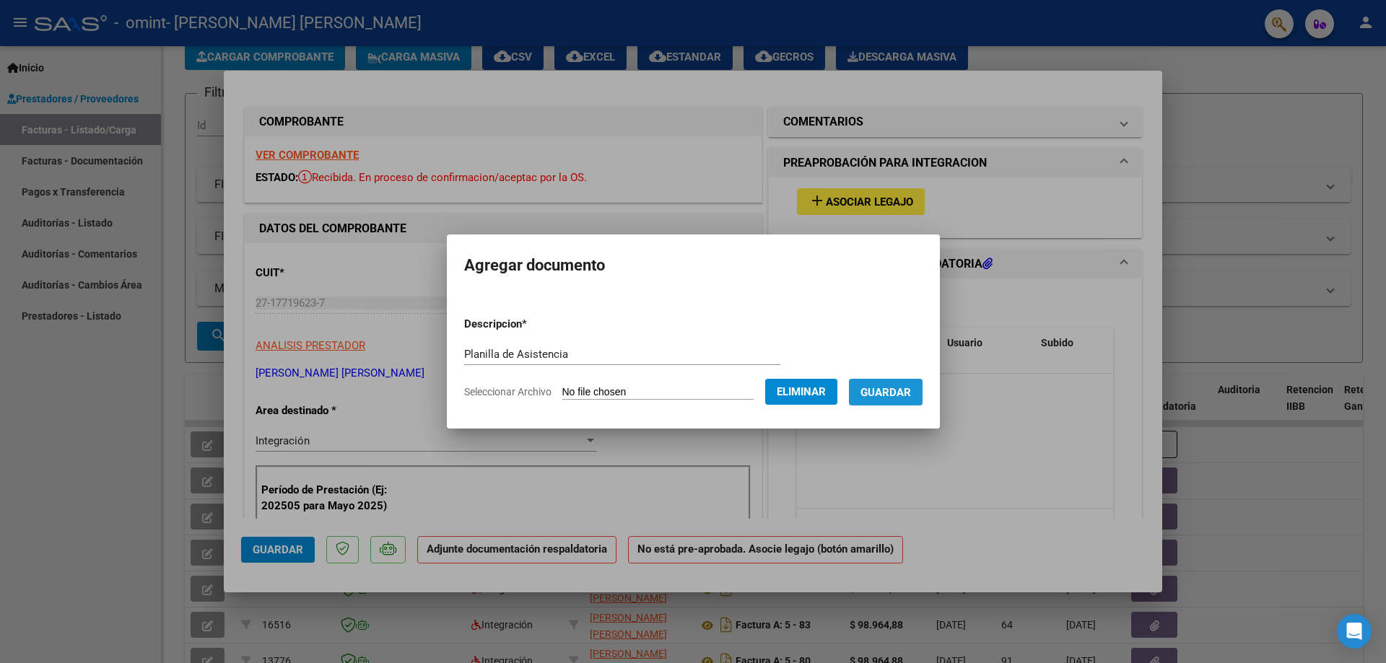
click at [905, 393] on span "Guardar" at bounding box center [885, 392] width 51 height 13
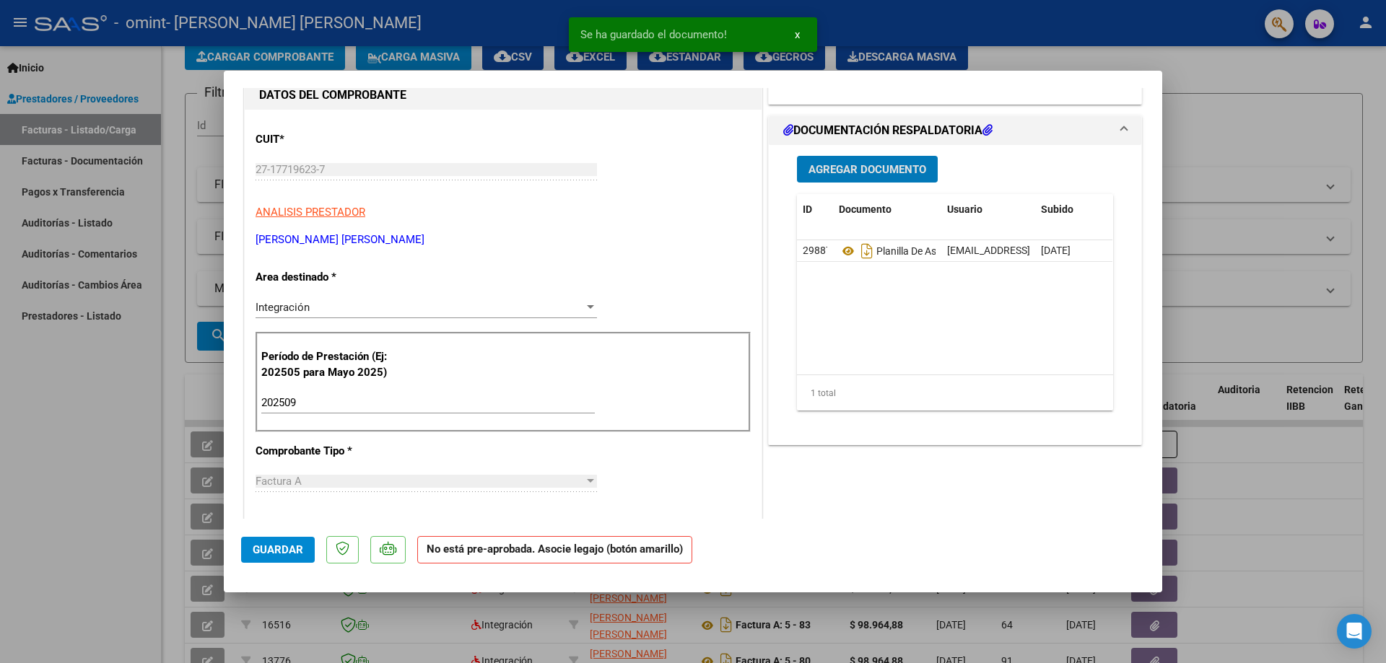
scroll to position [156, 0]
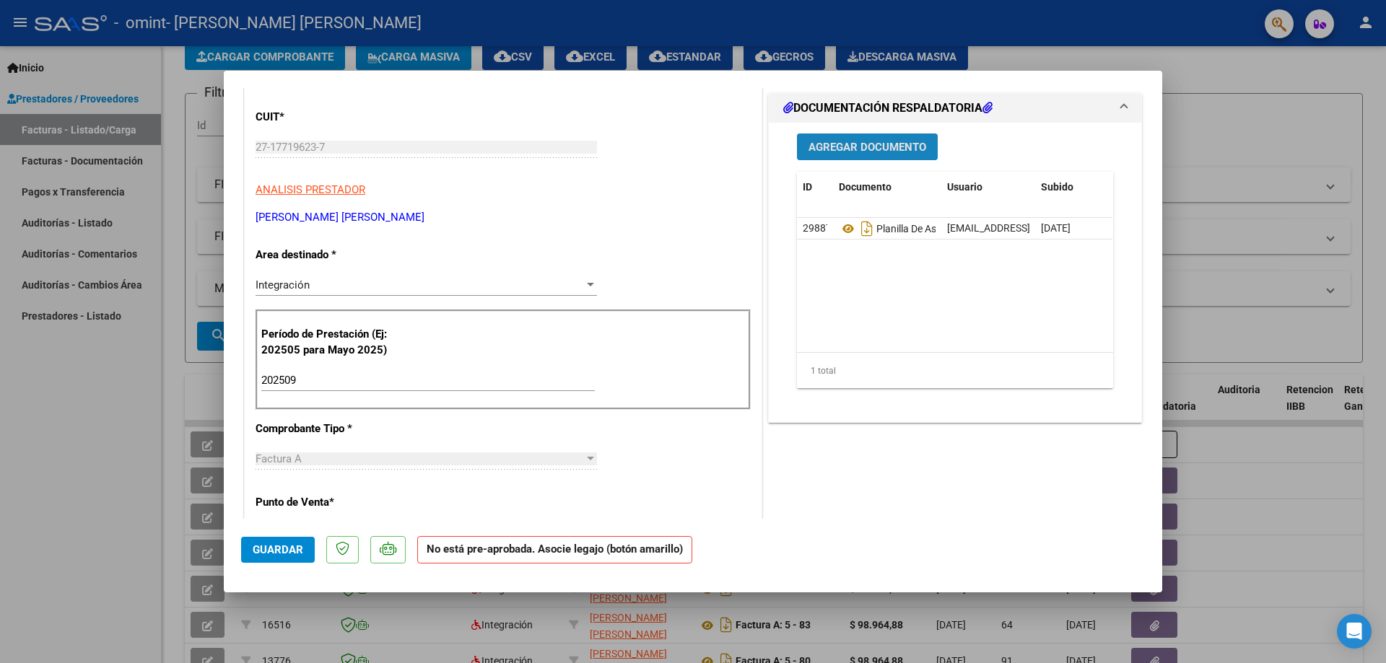
click at [876, 154] on span "Agregar Documento" at bounding box center [867, 147] width 118 height 13
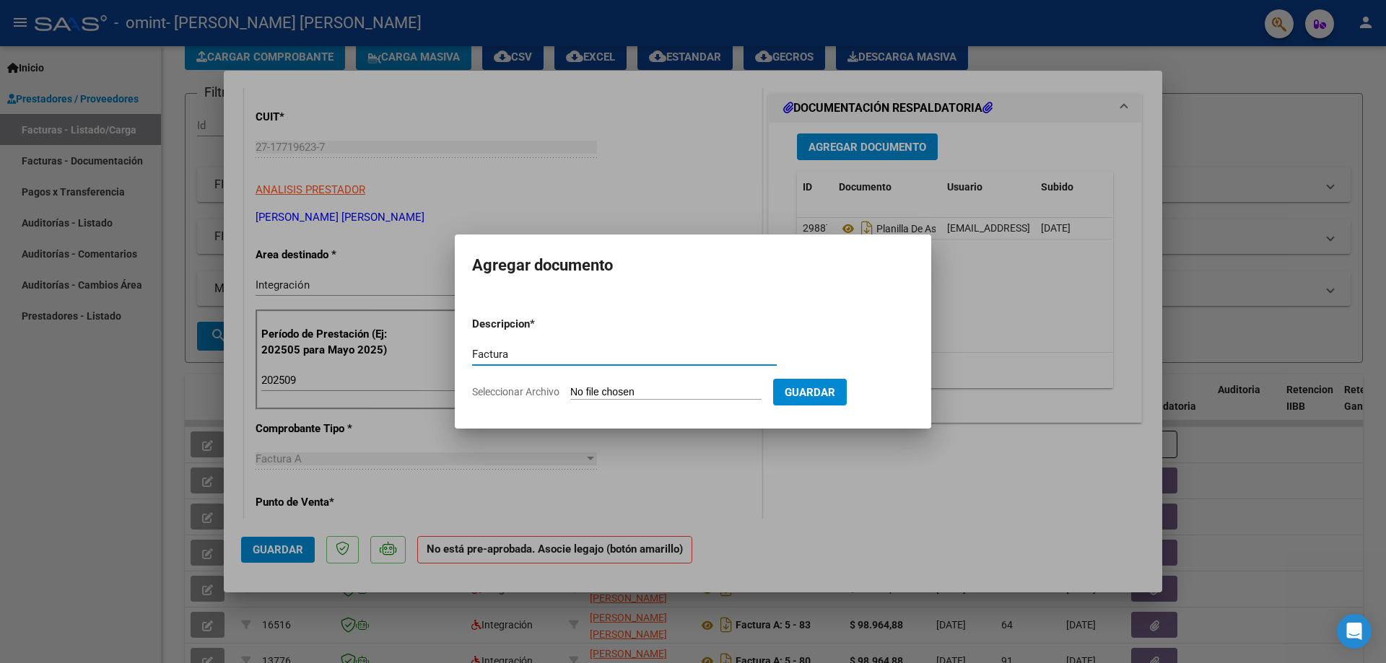
type input "Factura"
click at [595, 391] on input "Seleccionar Archivo" at bounding box center [665, 393] width 191 height 14
type input "C:\fakepath\27177196237_001_00005_00000099.pdf"
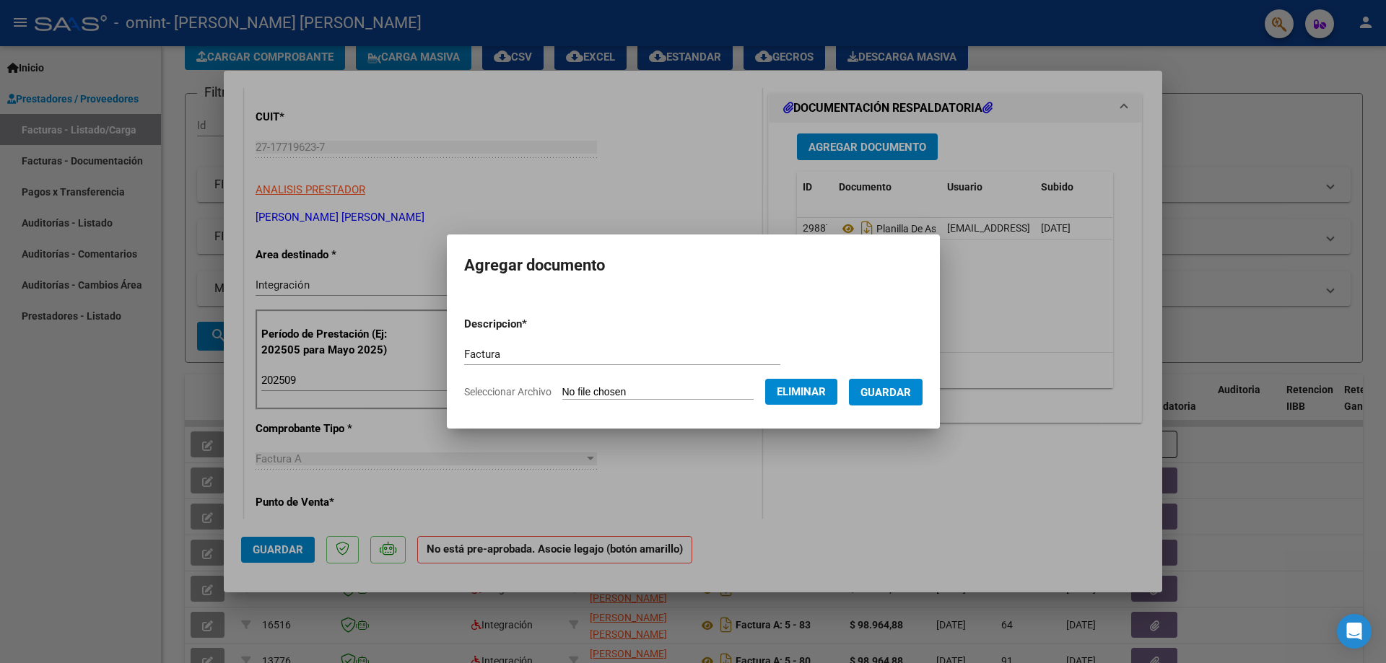
click at [911, 386] on span "Guardar" at bounding box center [885, 392] width 51 height 13
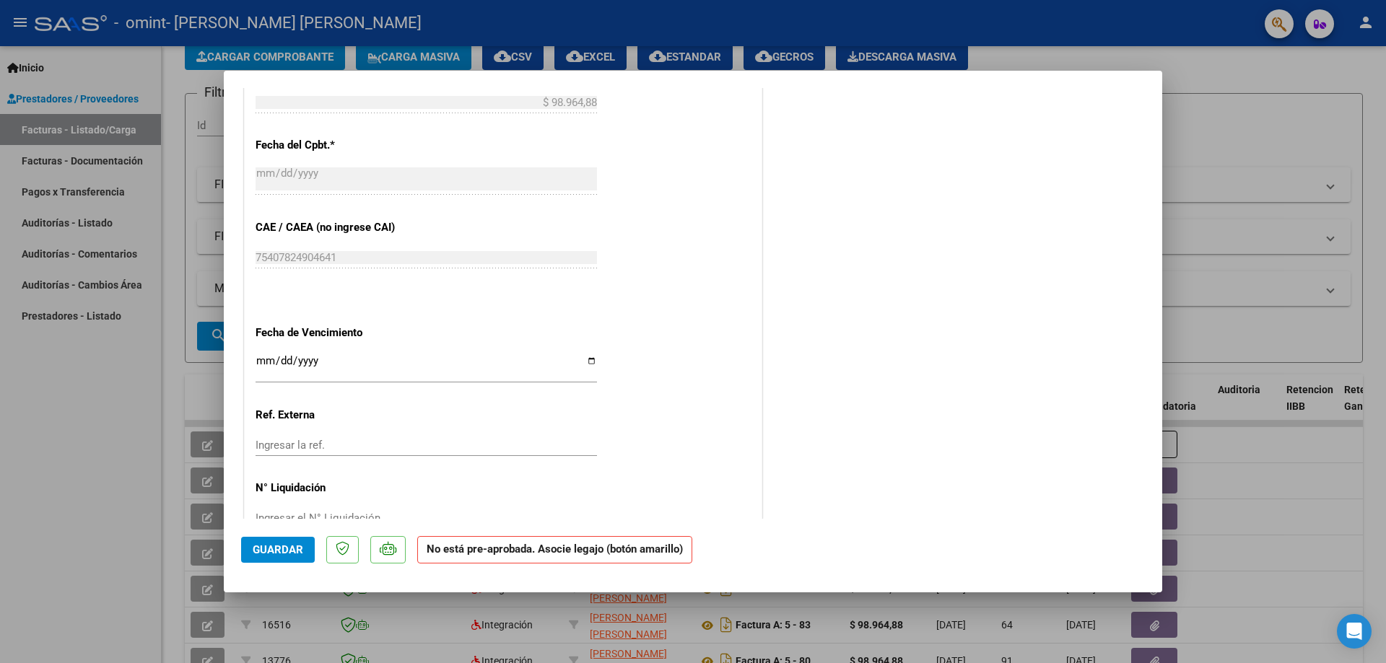
scroll to position [752, 0]
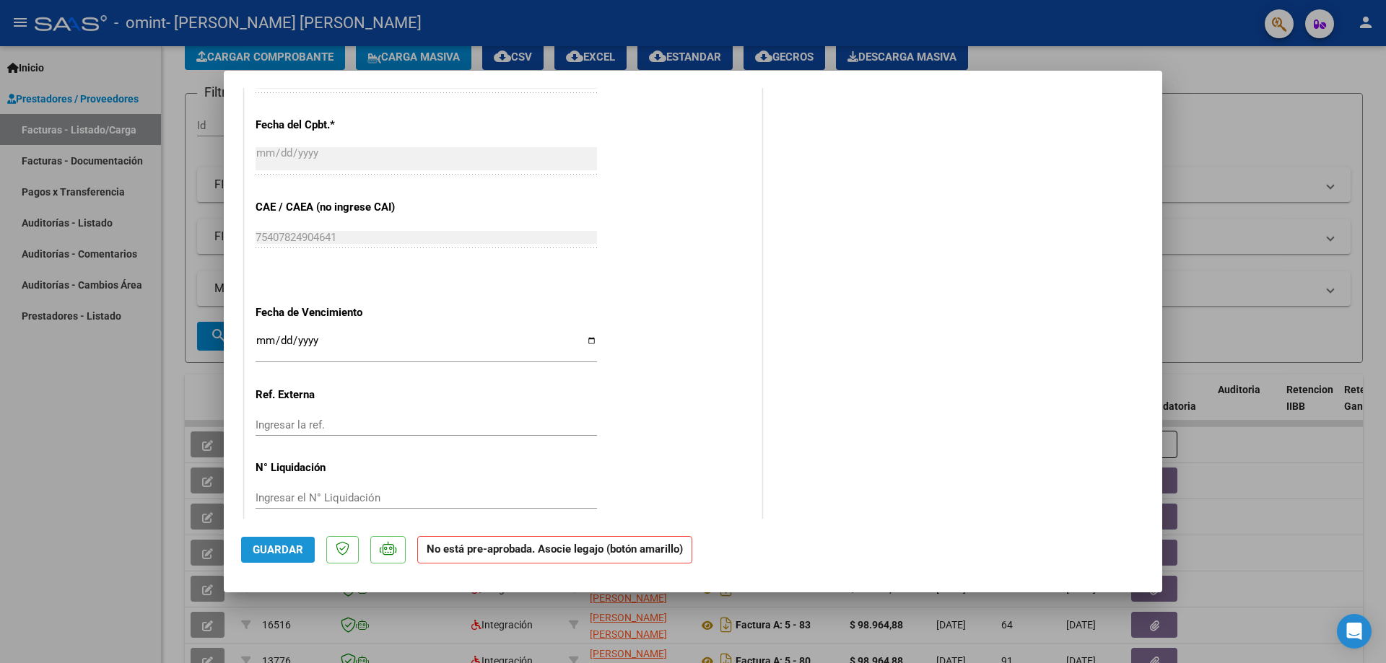
click at [274, 549] on span "Guardar" at bounding box center [278, 550] width 51 height 13
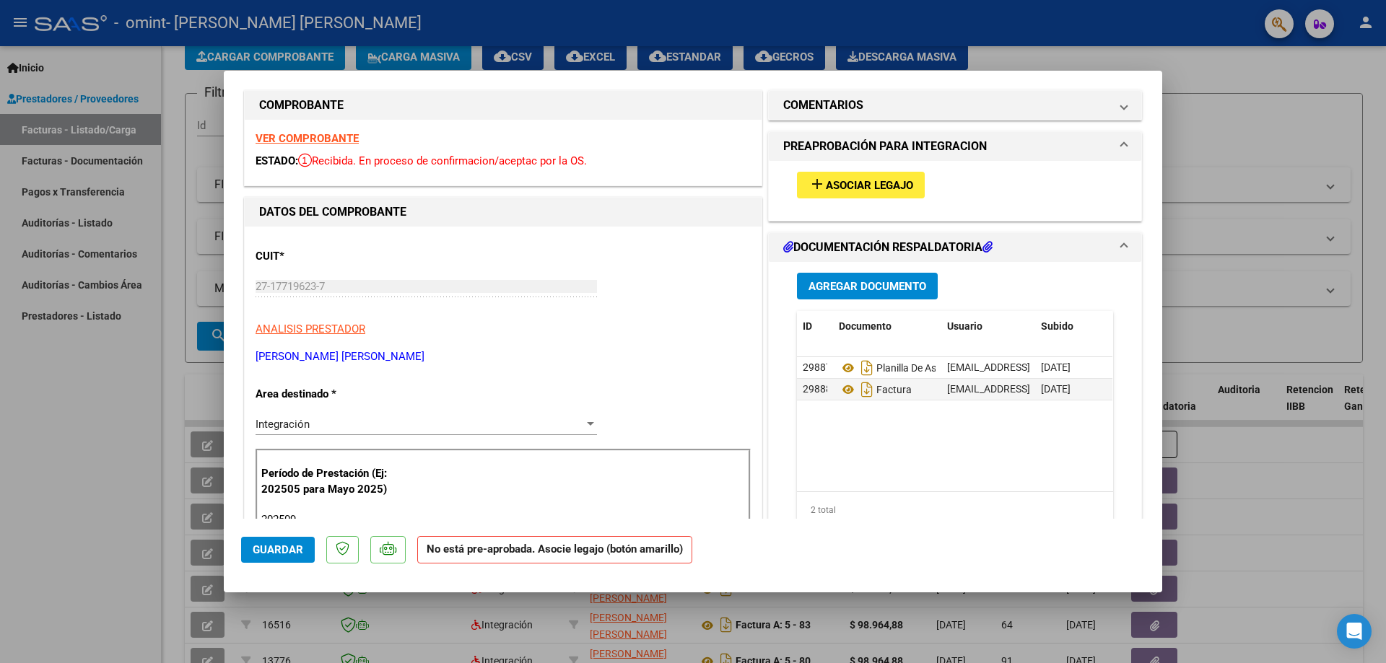
scroll to position [0, 0]
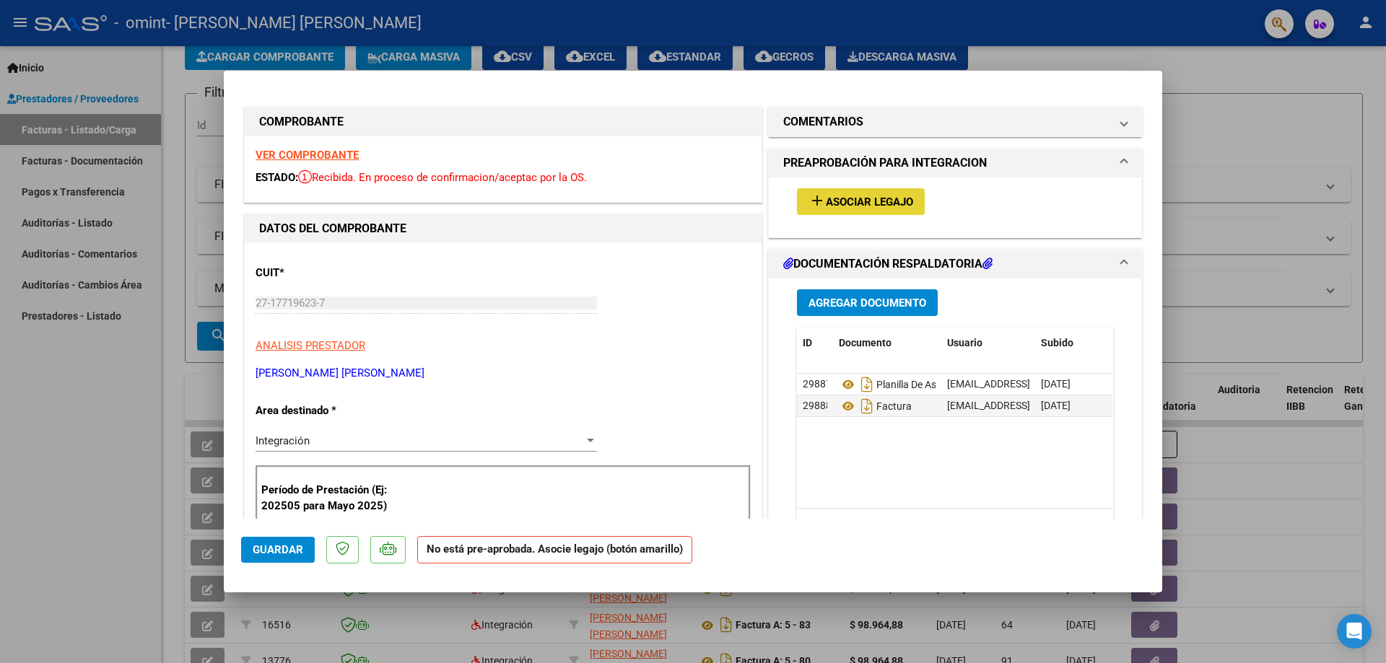
click at [878, 200] on span "Asociar Legajo" at bounding box center [869, 202] width 87 height 13
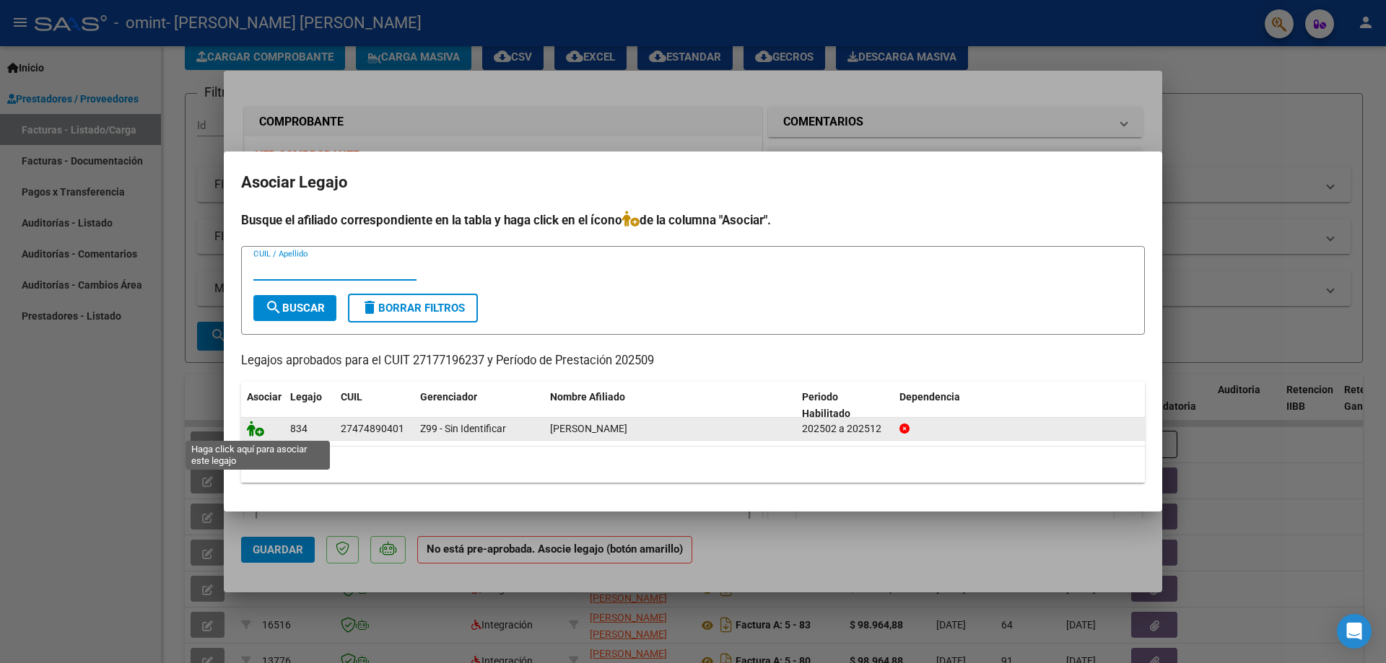
click at [253, 429] on icon at bounding box center [255, 429] width 17 height 16
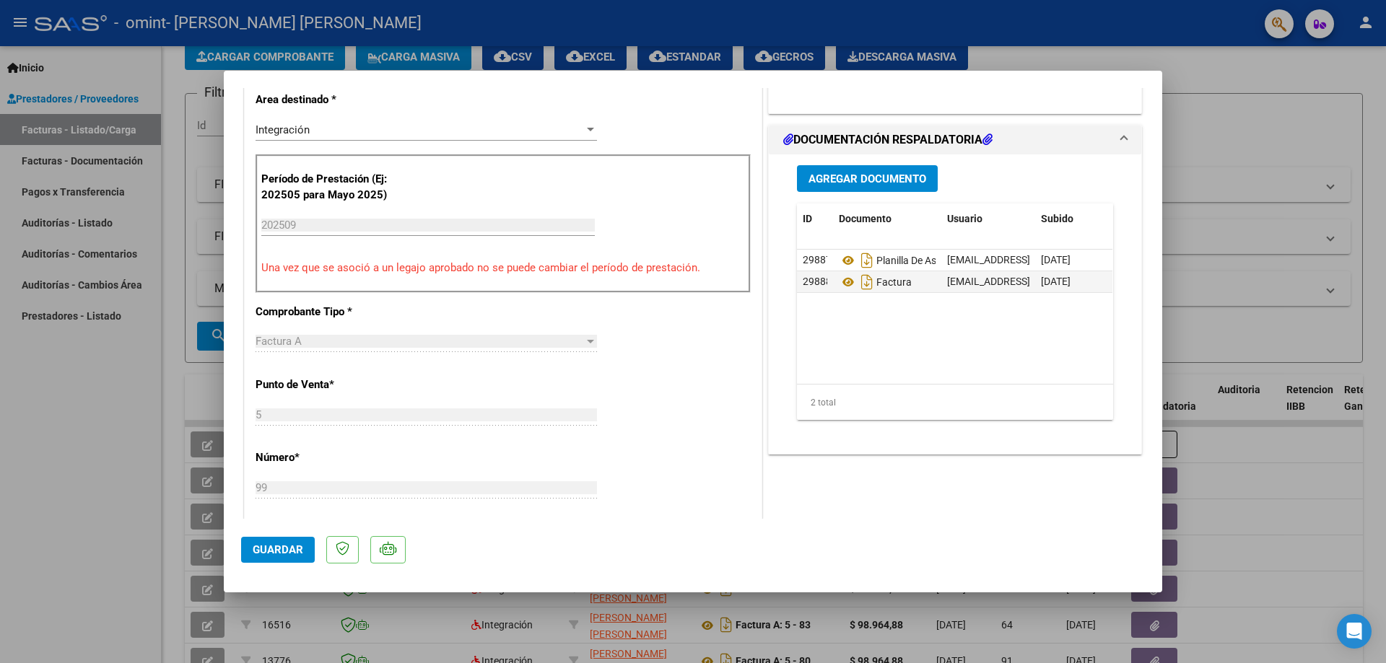
scroll to position [312, 0]
click at [270, 552] on span "Guardar" at bounding box center [278, 550] width 51 height 13
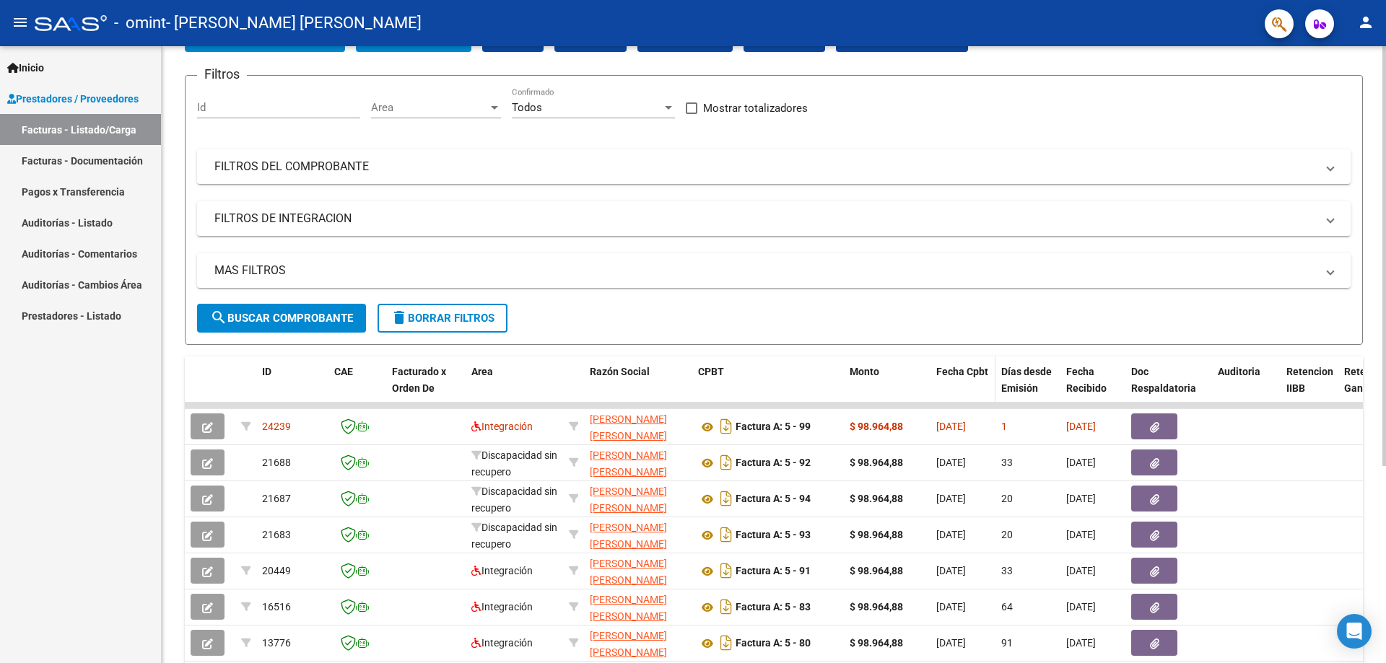
scroll to position [0, 0]
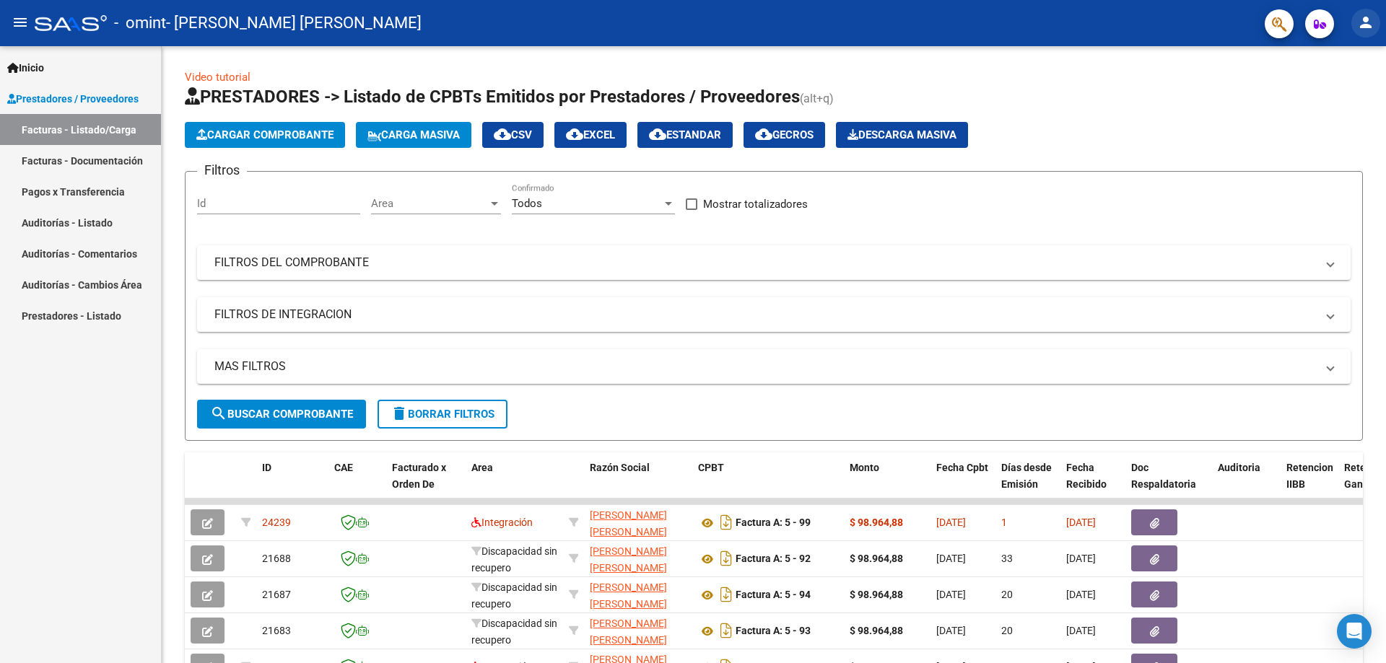
click at [1367, 25] on mat-icon "person" at bounding box center [1365, 22] width 17 height 17
click at [1337, 92] on button "exit_to_app Salir" at bounding box center [1336, 95] width 88 height 35
